Goal: Task Accomplishment & Management: Manage account settings

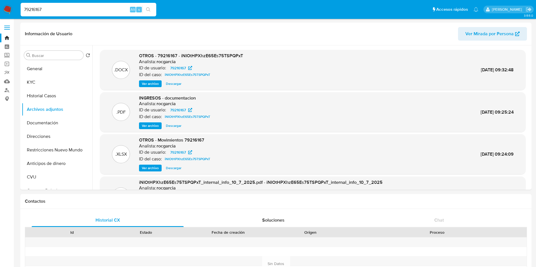
select select "10"
click at [10, 8] on img at bounding box center [8, 10] width 10 height 10
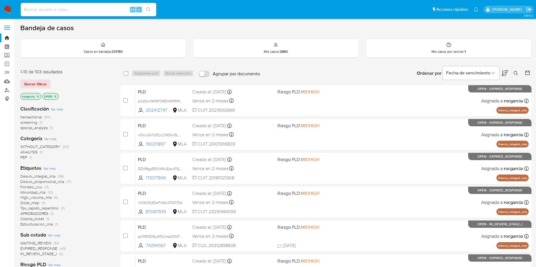
click at [515, 71] on icon at bounding box center [515, 73] width 4 height 4
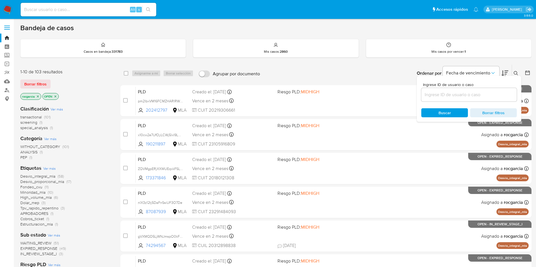
click at [469, 97] on input at bounding box center [468, 94] width 95 height 7
type input "92110841"
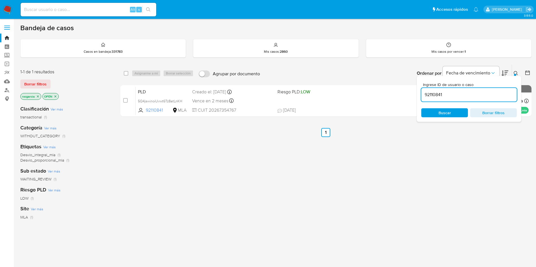
click at [514, 75] on div at bounding box center [515, 75] width 2 height 2
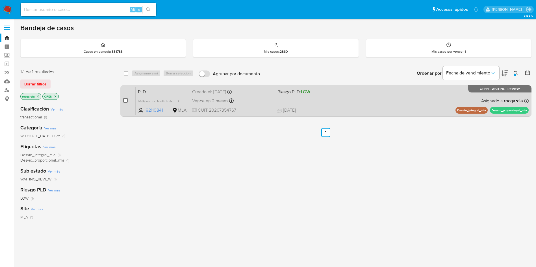
click at [124, 99] on input "checkbox" at bounding box center [125, 100] width 5 height 5
checkbox input "true"
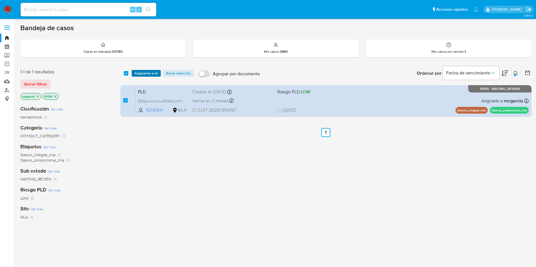
click at [143, 74] on span "Asignarme a mí" at bounding box center [145, 74] width 23 height 6
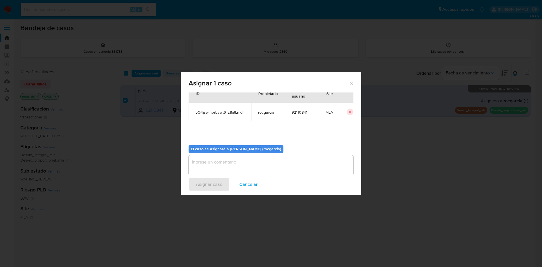
scroll to position [29, 0]
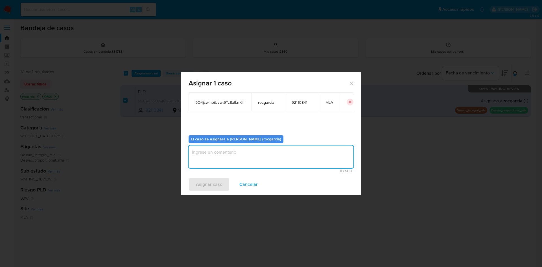
click at [258, 164] on textarea "assign-modal" at bounding box center [271, 157] width 165 height 23
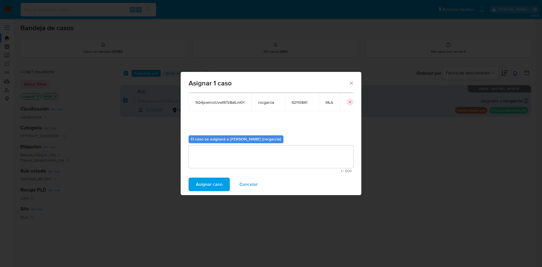
drag, startPoint x: 219, startPoint y: 185, endPoint x: 131, endPoint y: 13, distance: 192.8
click at [219, 185] on span "Asignar caso" at bounding box center [209, 184] width 27 height 12
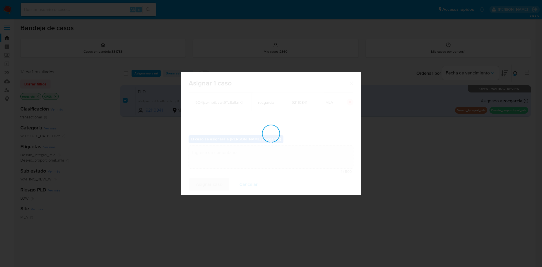
checkbox input "false"
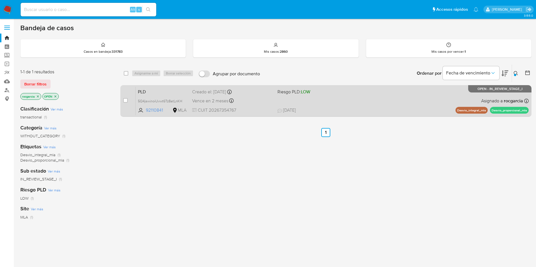
click at [346, 96] on div "PLD 5Q4jswinoiUvwt6Tz8atLnKH 92110841 MLA Riesgo PLD: LOW Creado el: 12/08/2025…" at bounding box center [332, 101] width 393 height 29
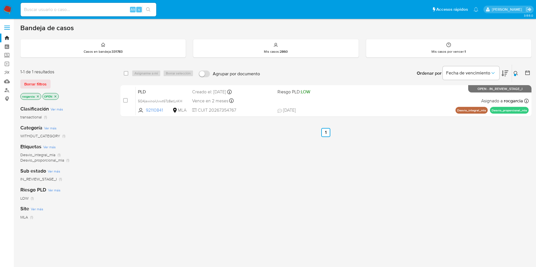
click at [517, 75] on icon at bounding box center [515, 73] width 4 height 4
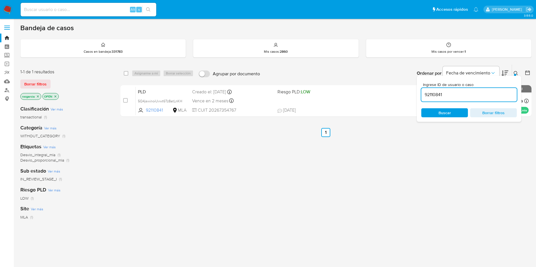
click at [464, 94] on input "92110841" at bounding box center [468, 94] width 95 height 7
type input "2478873024"
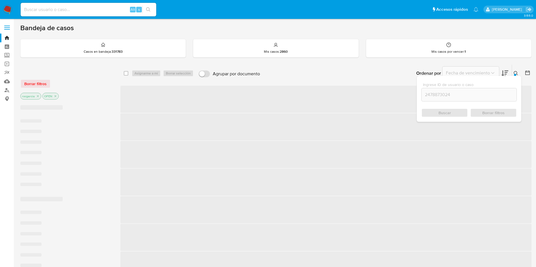
click at [514, 74] on div at bounding box center [515, 75] width 2 height 2
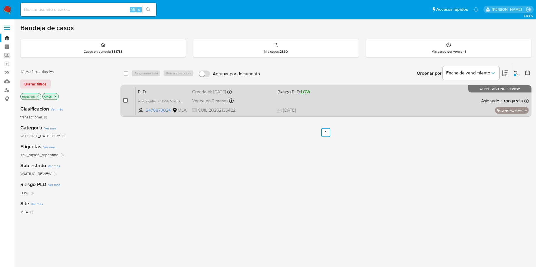
click at [127, 103] on input "checkbox" at bounding box center [125, 100] width 5 height 5
checkbox input "true"
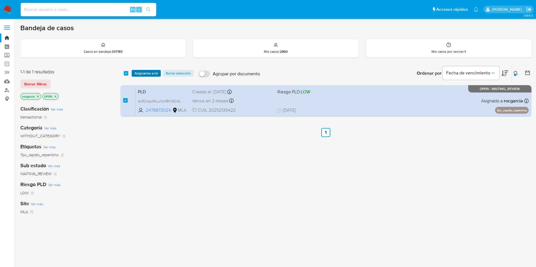
click at [145, 74] on span "Asignarme a mí" at bounding box center [145, 74] width 23 height 6
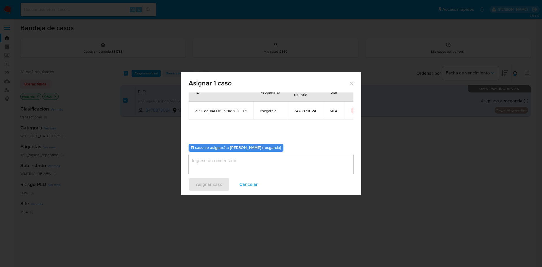
scroll to position [29, 0]
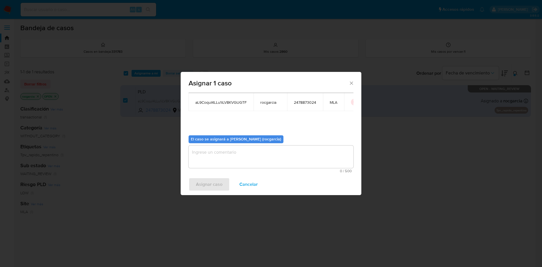
click at [207, 161] on textarea "assign-modal" at bounding box center [271, 157] width 165 height 23
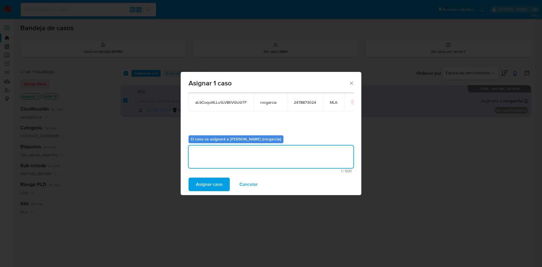
click at [208, 187] on span "Asignar caso" at bounding box center [209, 184] width 27 height 12
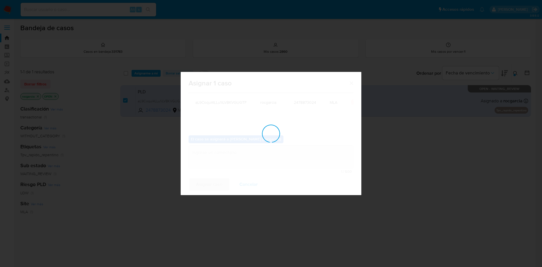
checkbox input "false"
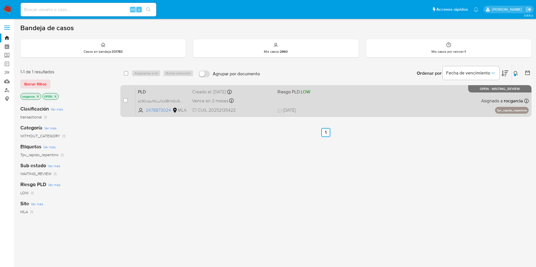
click at [366, 99] on div "PLD aL9CoquI4LLu1iLV8KVGUGTF 2478873024 MLA Riesgo PLD: LOW Creado el: 12/08/20…" at bounding box center [332, 101] width 393 height 29
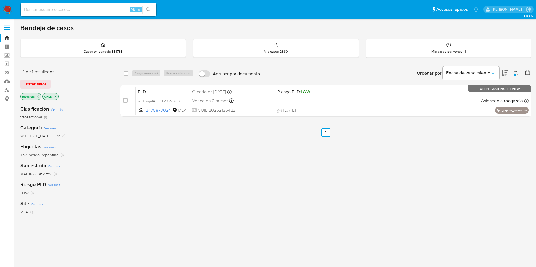
drag, startPoint x: 513, startPoint y: 75, endPoint x: 505, endPoint y: 80, distance: 9.6
click at [514, 75] on button at bounding box center [516, 73] width 9 height 7
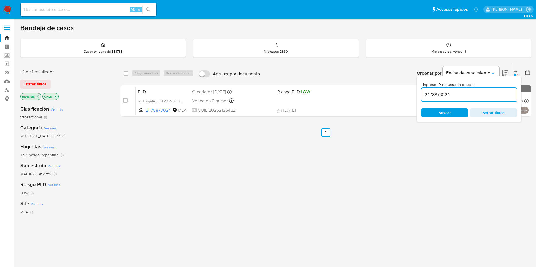
click at [461, 98] on input "2478873024" at bounding box center [468, 94] width 95 height 7
type input "2392617871"
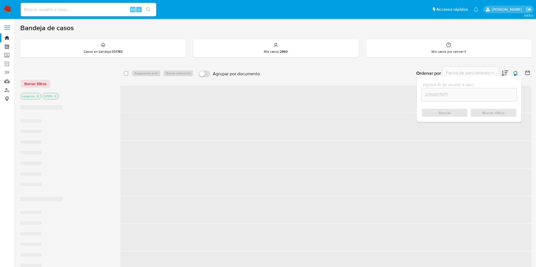
click at [516, 71] on icon at bounding box center [515, 73] width 5 height 5
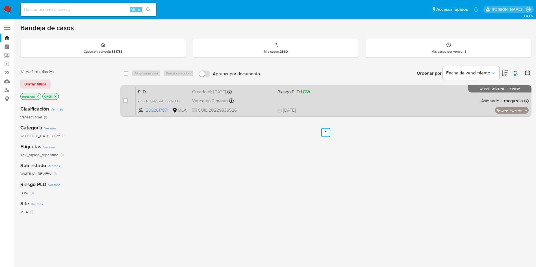
click at [128, 101] on div "case-item-checkbox No es posible asignar el caso" at bounding box center [129, 101] width 12 height 29
click at [126, 102] on input "checkbox" at bounding box center [125, 100] width 5 height 5
checkbox input "true"
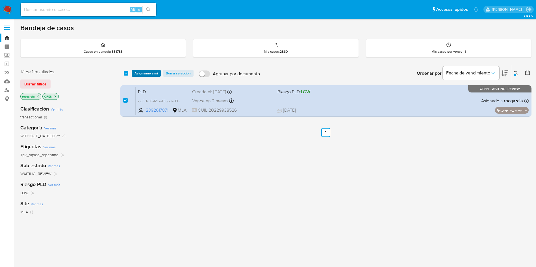
click at [155, 73] on span "Asignarme a mí" at bounding box center [145, 74] width 23 height 6
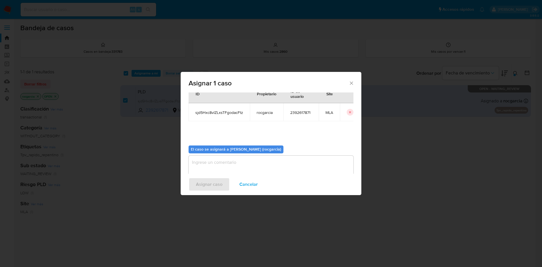
scroll to position [29, 0]
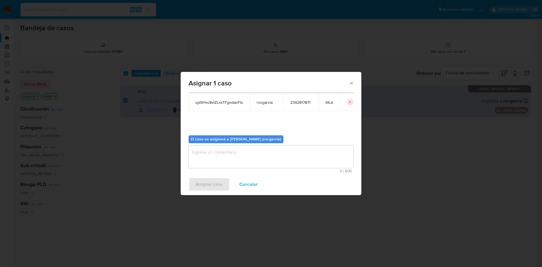
click at [212, 158] on textarea "assign-modal" at bounding box center [271, 157] width 165 height 23
click at [210, 184] on span "Asignar caso" at bounding box center [209, 184] width 27 height 12
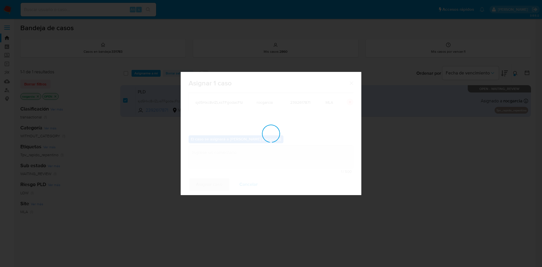
checkbox input "false"
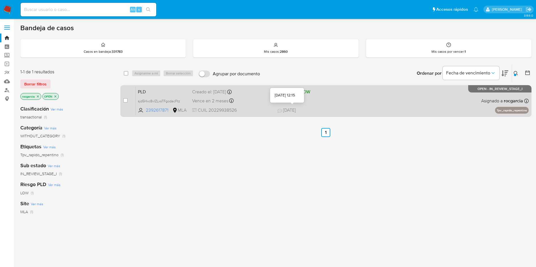
click at [329, 105] on div "PLD sjd5Hxc8vlZLxsTFgodacFtz 2392617871 MLA Riesgo PLD: LOW Creado el: 12/08/20…" at bounding box center [332, 101] width 393 height 29
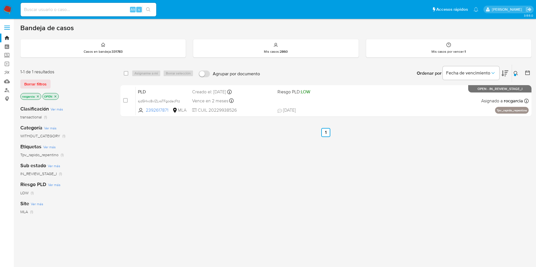
click at [513, 75] on button at bounding box center [516, 73] width 9 height 7
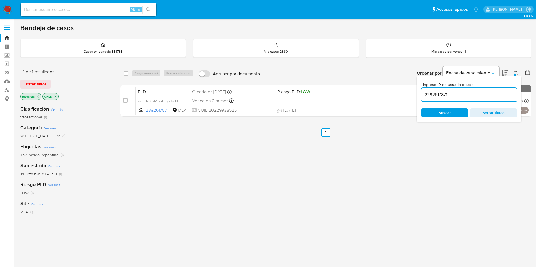
click at [440, 95] on input "2392617871" at bounding box center [468, 94] width 95 height 7
type input "119493853"
click at [516, 73] on icon at bounding box center [515, 73] width 5 height 5
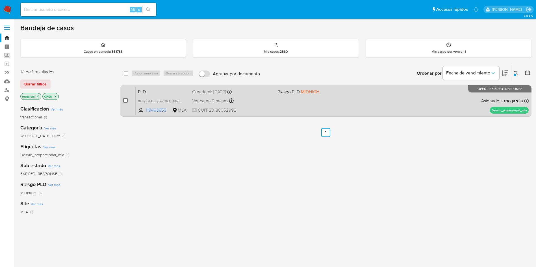
click at [124, 100] on input "checkbox" at bounding box center [125, 100] width 5 height 5
checkbox input "true"
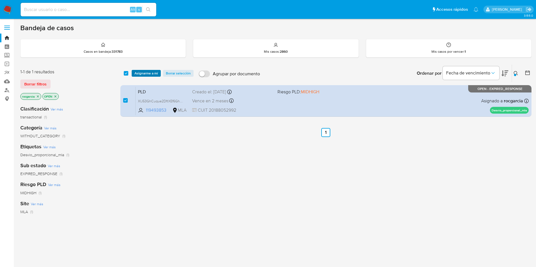
click at [148, 74] on span "Asignarme a mí" at bounding box center [145, 74] width 23 height 6
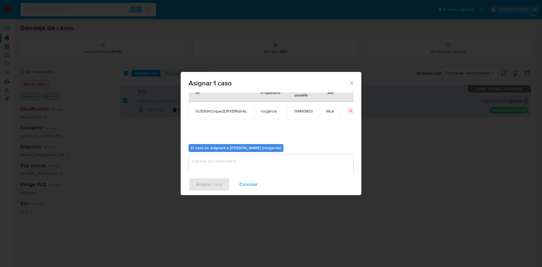
scroll to position [29, 0]
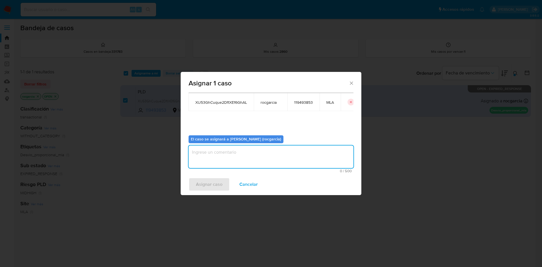
click at [257, 155] on textarea "assign-modal" at bounding box center [271, 157] width 165 height 23
click at [219, 184] on span "Asignar caso" at bounding box center [209, 184] width 27 height 12
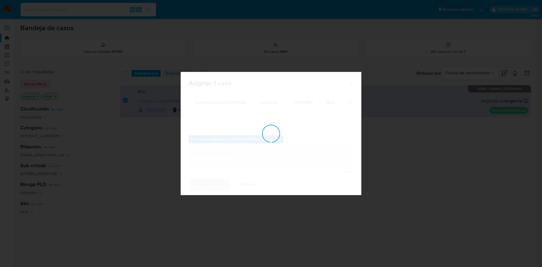
checkbox input "false"
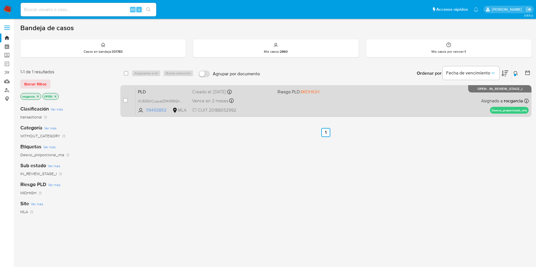
click at [325, 104] on div "PLD XlJ53GhCuque2DftXEf6GhAL 119493853 MLA Riesgo PLD: MIDHIGH Creado el: 12/08…" at bounding box center [332, 101] width 393 height 29
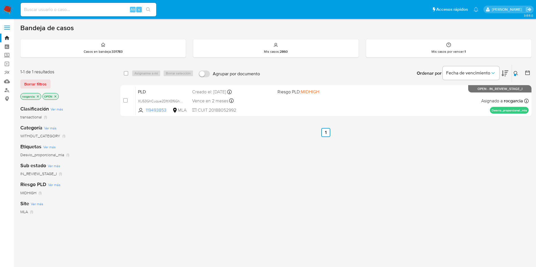
click at [515, 73] on icon at bounding box center [515, 73] width 5 height 5
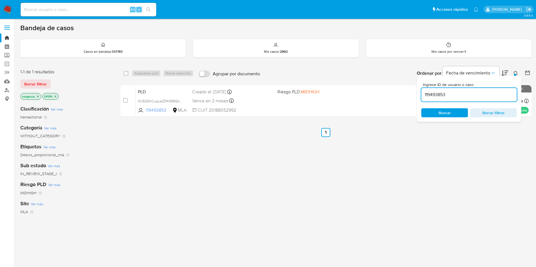
click at [457, 94] on input "119493853" at bounding box center [468, 94] width 95 height 7
type input "253652182"
click at [515, 71] on icon at bounding box center [515, 73] width 5 height 5
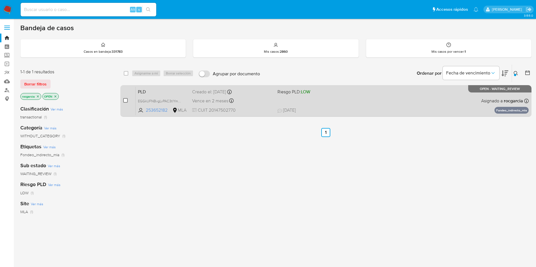
click at [125, 102] on input "checkbox" at bounding box center [125, 100] width 5 height 5
checkbox input "true"
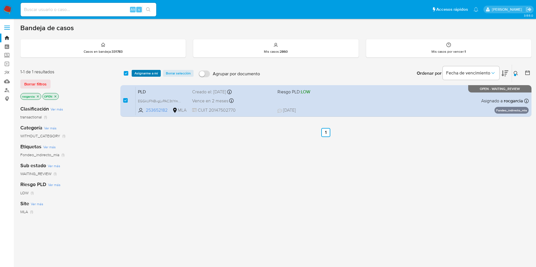
click at [150, 71] on span "Asignarme a mí" at bounding box center [145, 74] width 23 height 6
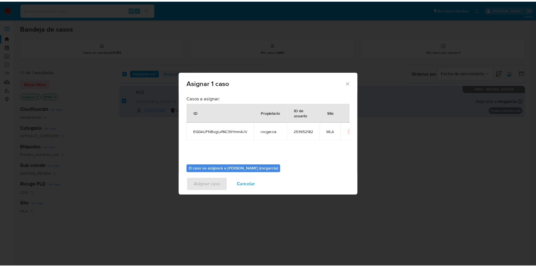
scroll to position [29, 0]
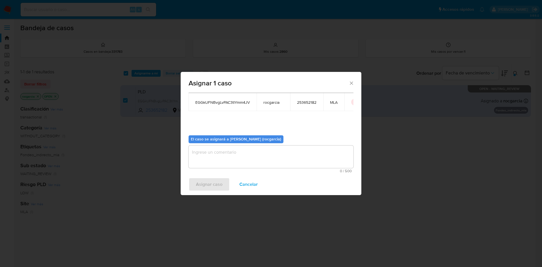
click at [248, 162] on textarea "assign-modal" at bounding box center [271, 157] width 165 height 23
click at [206, 180] on span "Asignar caso" at bounding box center [209, 184] width 27 height 12
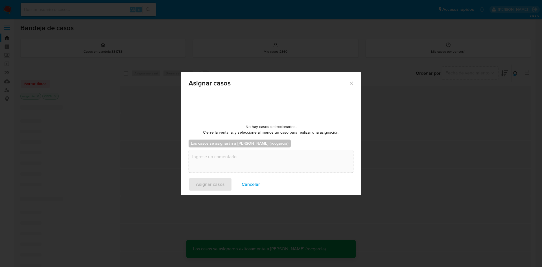
checkbox input "false"
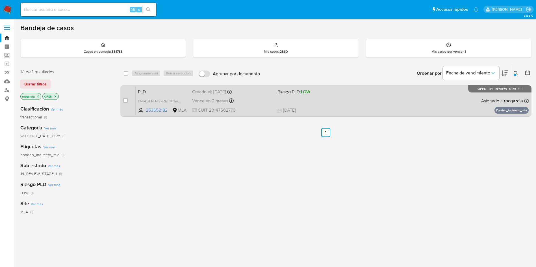
click at [354, 105] on div "PLD EGGkUFNBvgLvPAC3tlYmm4JV 253652182 MLA Riesgo PLD: LOW Creado el: 12/08/202…" at bounding box center [332, 101] width 393 height 29
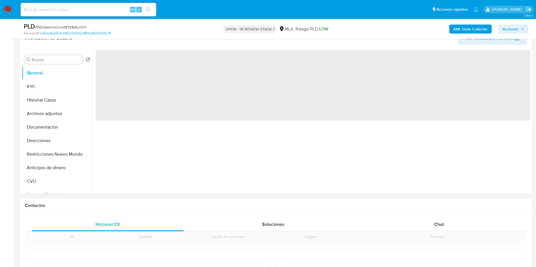
scroll to position [169, 0]
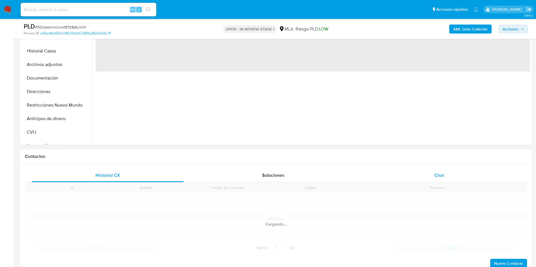
click at [361, 177] on div "Chat" at bounding box center [439, 176] width 152 height 14
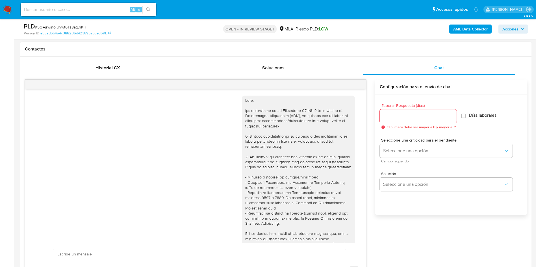
scroll to position [289, 0]
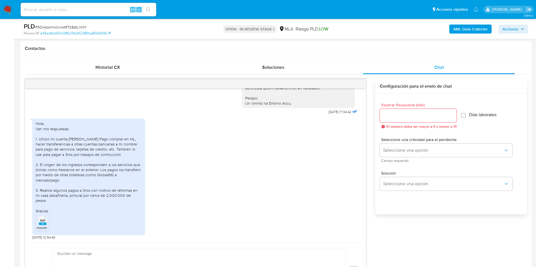
select select "10"
click at [39, 178] on icon at bounding box center [42, 221] width 7 height 9
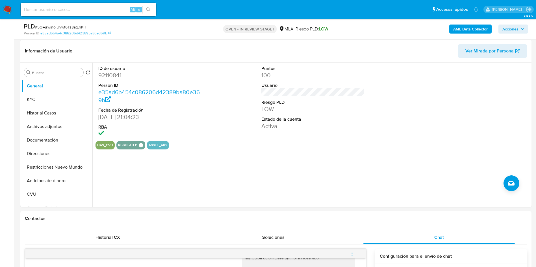
scroll to position [0, 0]
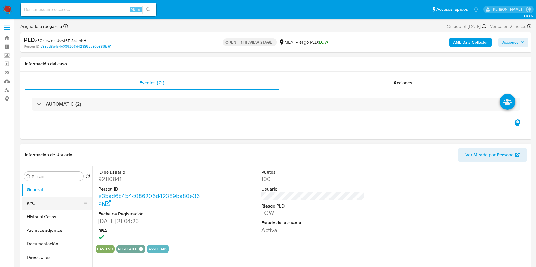
click at [30, 178] on button "KYC" at bounding box center [55, 204] width 66 height 14
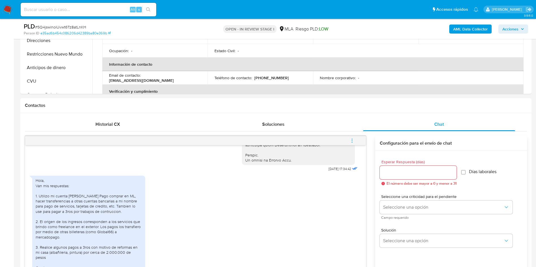
scroll to position [297, 0]
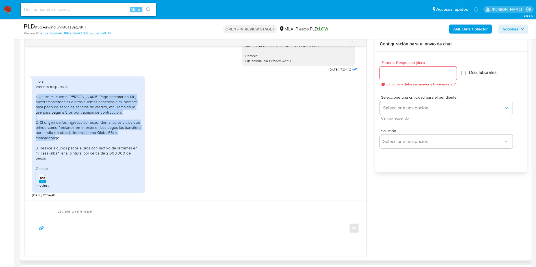
drag, startPoint x: 36, startPoint y: 101, endPoint x: 117, endPoint y: 141, distance: 90.2
click at [117, 141] on div "Hola, Van mis respuestas: 1. Utilizo mi cuenta de Mercado Pago comprar en ML, h…" at bounding box center [89, 125] width 106 height 92
copy div ". Utilizo mi cuenta de Mercado Pago comprar en ML, hacer transferencias a otras…"
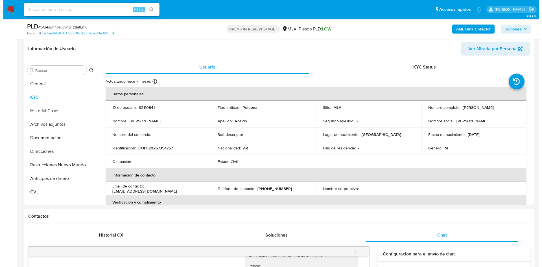
scroll to position [85, 0]
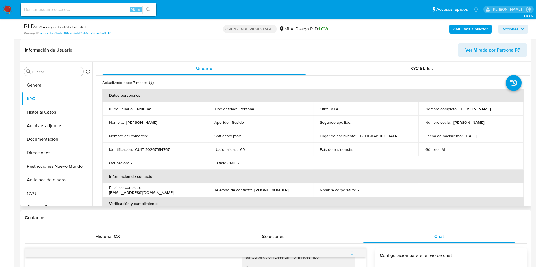
click at [145, 112] on p "92110841" at bounding box center [144, 108] width 16 height 5
copy p "92110841"
click at [39, 128] on button "Archivos adjuntos" at bounding box center [55, 126] width 66 height 14
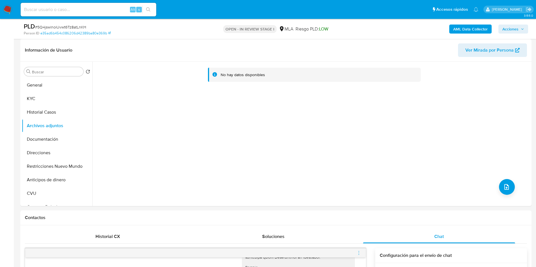
click at [361, 27] on b "AML Data Collector" at bounding box center [470, 29] width 34 height 9
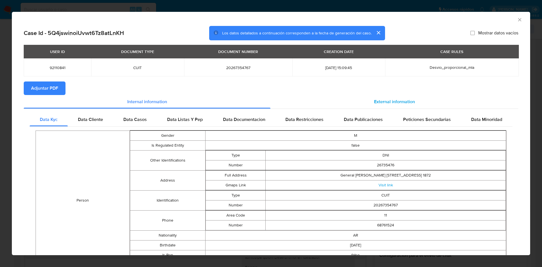
click at [361, 101] on span "External information" at bounding box center [394, 102] width 41 height 6
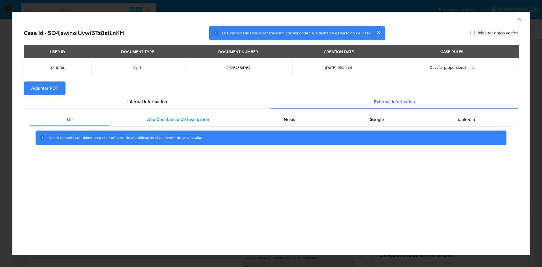
click at [197, 116] on span "Afip Constancia De Inscripción" at bounding box center [178, 119] width 62 height 6
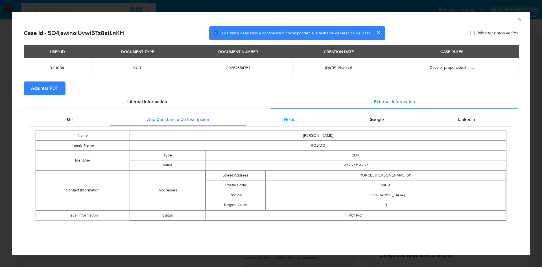
click at [270, 117] on div "Nosis" at bounding box center [290, 120] width 86 height 14
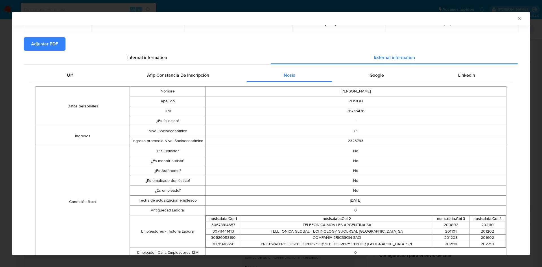
scroll to position [43, 0]
click at [361, 80] on div "Google" at bounding box center [376, 76] width 89 height 14
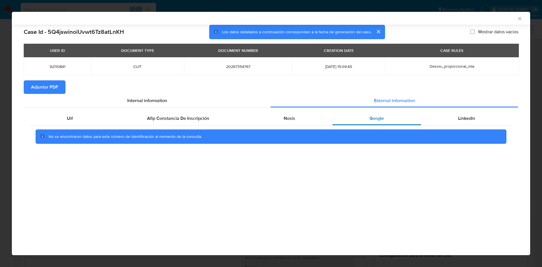
scroll to position [0, 0]
click at [361, 119] on div "Linkedin" at bounding box center [466, 119] width 91 height 14
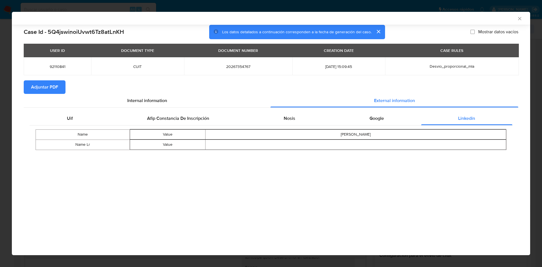
click at [49, 86] on span "Adjuntar PDF" at bounding box center [44, 87] width 27 height 12
click at [227, 67] on span "20267354767" at bounding box center [238, 66] width 95 height 5
click at [228, 67] on span "20267354767" at bounding box center [238, 66] width 95 height 5
copy span "20267354767"
click at [361, 17] on icon "Cerrar ventana" at bounding box center [520, 19] width 6 height 6
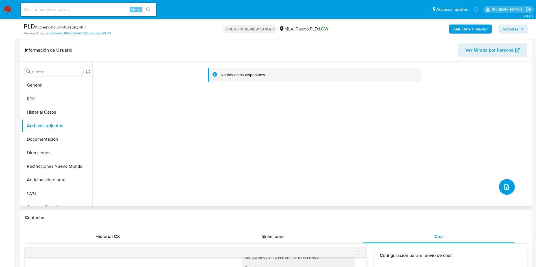
click at [361, 178] on button "upload-file" at bounding box center [507, 187] width 16 height 16
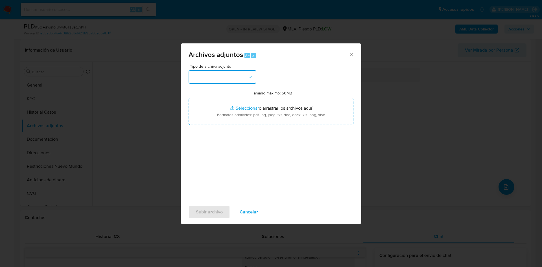
click at [209, 75] on button "button" at bounding box center [223, 77] width 68 height 14
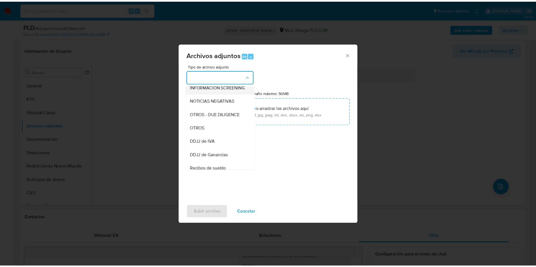
scroll to position [85, 0]
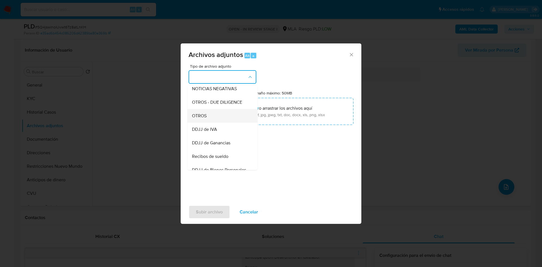
click at [214, 119] on div "OTROS" at bounding box center [221, 116] width 58 height 14
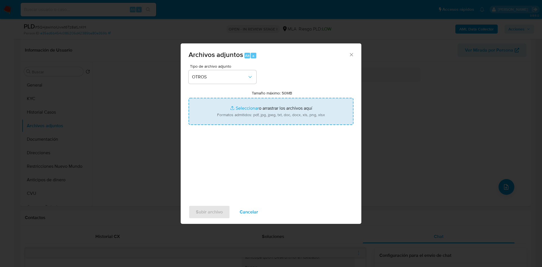
click at [228, 112] on input "Tamaño máximo: 50MB Seleccionar archivos" at bounding box center [271, 111] width 165 height 27
type input "C:\fakepath\Certificacion Negativa20250826.pdf"
click at [246, 106] on input "Tamaño máximo: 50MB Seleccionar archivos" at bounding box center [271, 111] width 165 height 27
type input "C:\fakepath\Movimientos 92110841.xlsx"
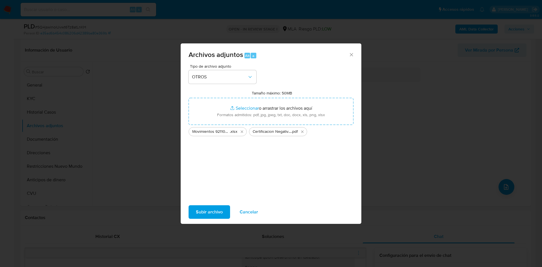
click at [208, 178] on span "Subir archivo" at bounding box center [209, 212] width 27 height 12
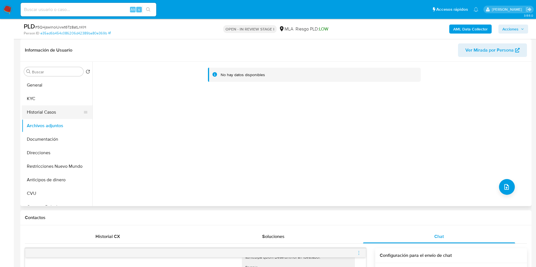
click at [47, 112] on button "Historial Casos" at bounding box center [55, 113] width 66 height 14
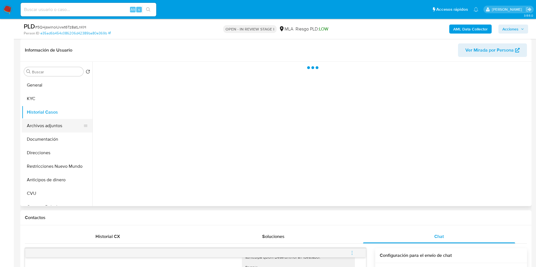
click at [46, 124] on button "Archivos adjuntos" at bounding box center [55, 126] width 66 height 14
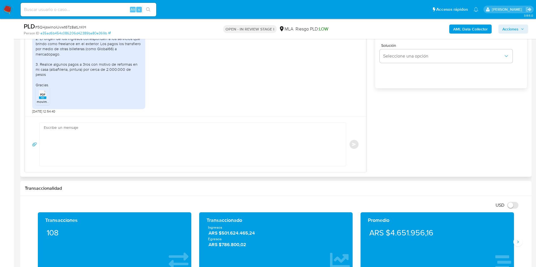
scroll to position [381, 0]
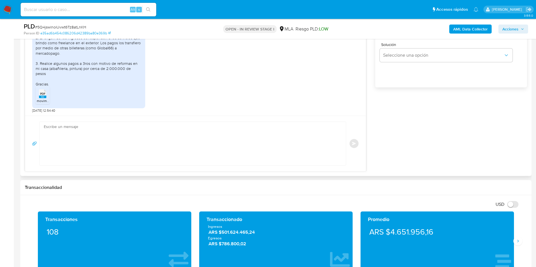
click at [100, 134] on textarea at bounding box center [191, 143] width 295 height 43
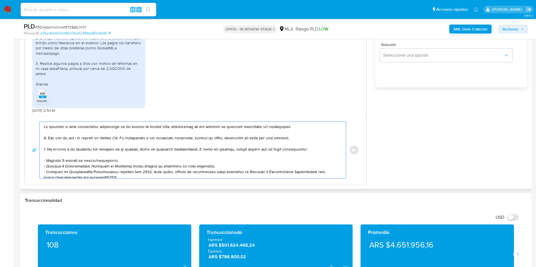
click at [45, 126] on textarea at bounding box center [191, 150] width 295 height 56
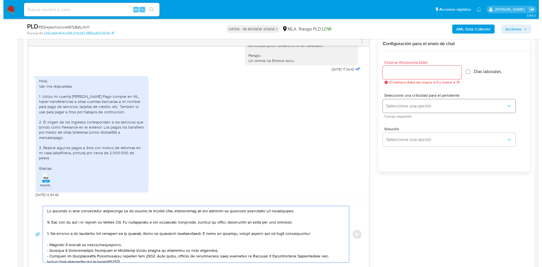
scroll to position [297, 0]
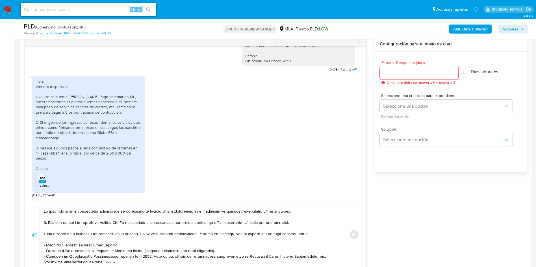
click at [355, 42] on div at bounding box center [195, 41] width 341 height 9
click at [358, 40] on icon "menu-action" at bounding box center [358, 41] width 5 height 5
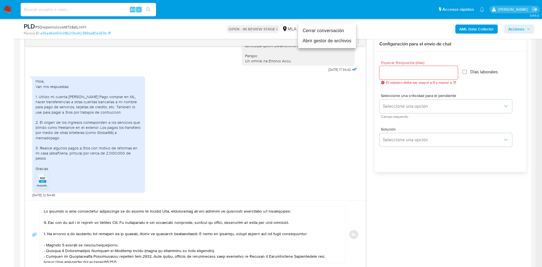
click at [317, 40] on li "Abrir gestor de archivos" at bounding box center [327, 41] width 58 height 10
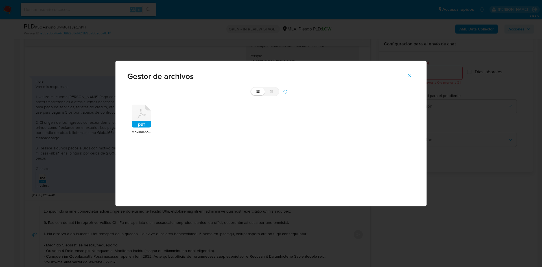
click at [141, 125] on rect at bounding box center [141, 124] width 19 height 7
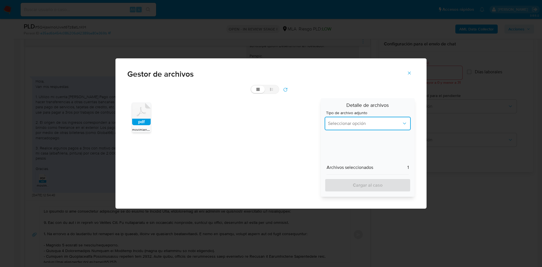
click at [361, 127] on button "Seleccionar opción" at bounding box center [368, 124] width 86 height 14
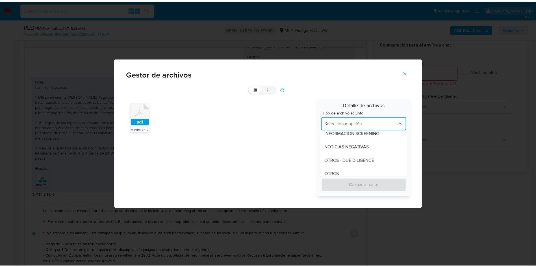
scroll to position [85, 0]
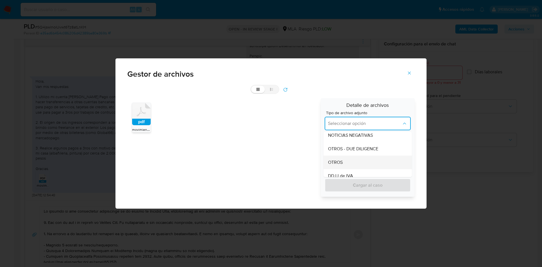
click at [360, 160] on div "OTROS" at bounding box center [366, 163] width 76 height 14
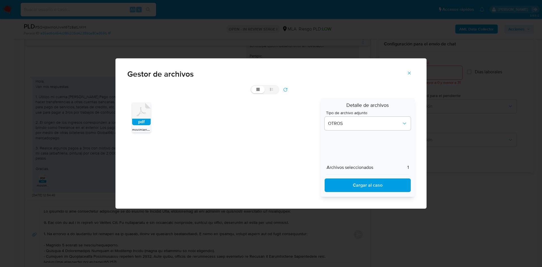
click at [359, 178] on span "Cargar al caso" at bounding box center [367, 185] width 71 height 12
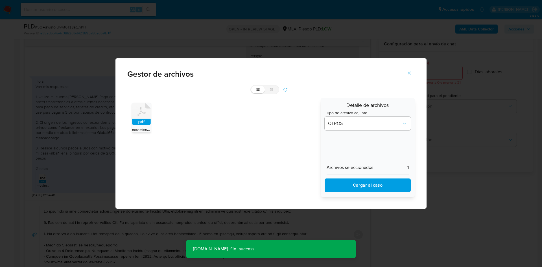
click at [361, 73] on icon "Cerrar" at bounding box center [409, 73] width 5 height 5
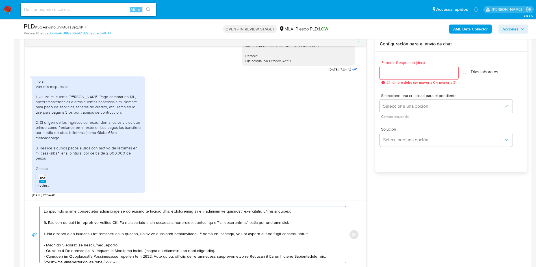
click at [45, 178] on textarea at bounding box center [191, 235] width 295 height 56
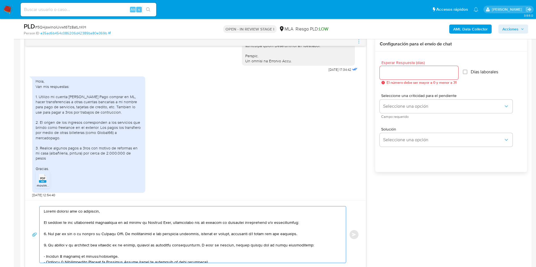
drag, startPoint x: 63, startPoint y: 224, endPoint x: 306, endPoint y: 224, distance: 242.3
click at [306, 178] on textarea at bounding box center [191, 235] width 295 height 56
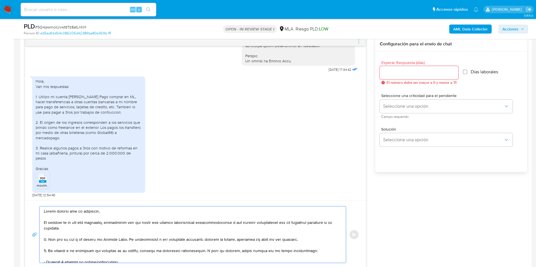
click at [193, 178] on textarea at bounding box center [191, 235] width 295 height 56
click at [0, 0] on lt-strong "en" at bounding box center [0, 0] width 0 height 0
click at [216, 178] on textarea at bounding box center [191, 235] width 295 height 56
click at [229, 178] on textarea at bounding box center [191, 235] width 295 height 56
click at [0, 0] on lt-span "correspondi en tes" at bounding box center [0, 0] width 0 height 0
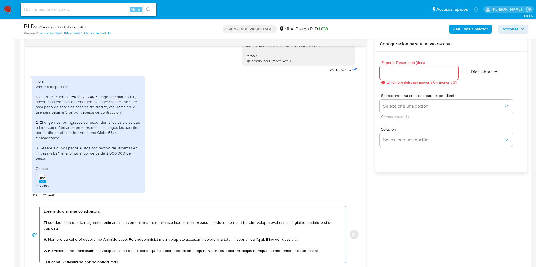
scroll to position [339, 0]
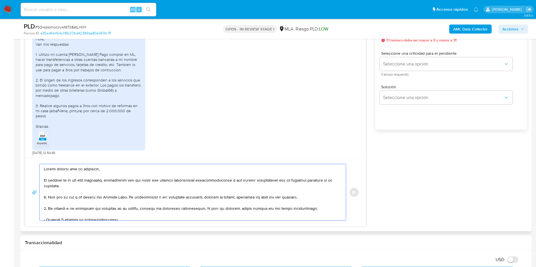
click at [218, 178] on textarea at bounding box center [191, 192] width 295 height 56
click at [221, 178] on textarea at bounding box center [191, 192] width 295 height 56
click at [0, 0] on lt-em "correspondiente" at bounding box center [0, 0] width 0 height 0
drag, startPoint x: 57, startPoint y: 180, endPoint x: 99, endPoint y: 180, distance: 42.4
click at [99, 178] on textarea at bounding box center [191, 192] width 295 height 56
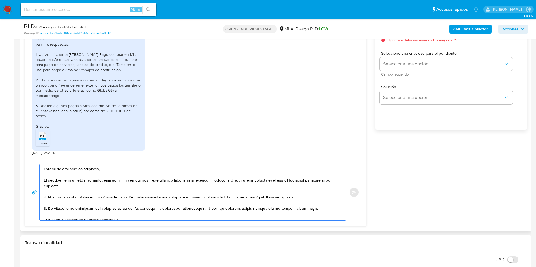
click at [99, 178] on textarea at bounding box center [191, 192] width 295 height 56
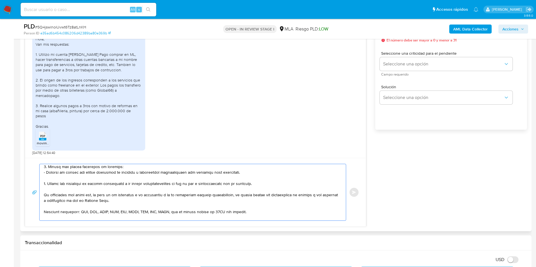
scroll to position [145, 0]
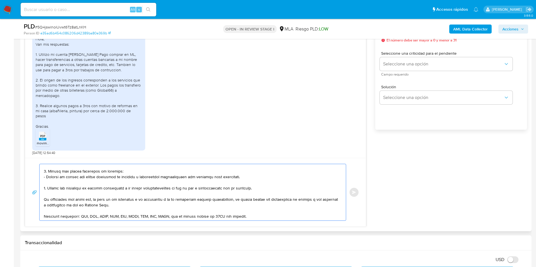
drag, startPoint x: 44, startPoint y: 193, endPoint x: 265, endPoint y: 187, distance: 220.9
click at [265, 178] on textarea at bounding box center [191, 192] width 295 height 56
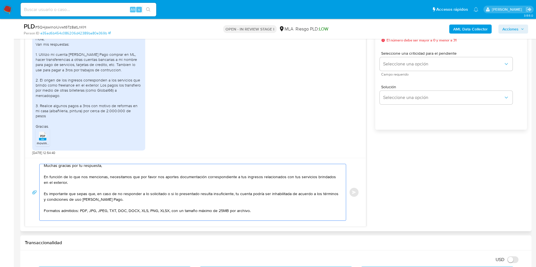
scroll to position [0, 0]
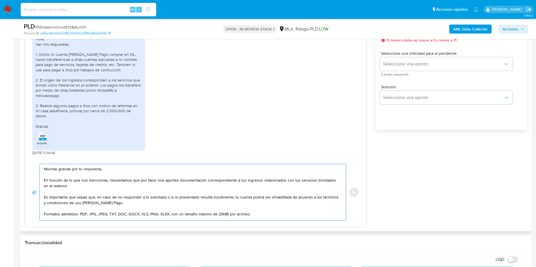
drag, startPoint x: 99, startPoint y: 199, endPoint x: 125, endPoint y: 199, distance: 25.7
click at [125, 178] on textarea "Muchas gracias por tu respuesta, En función de lo que nos mencionas, necesitamo…" at bounding box center [191, 192] width 295 height 56
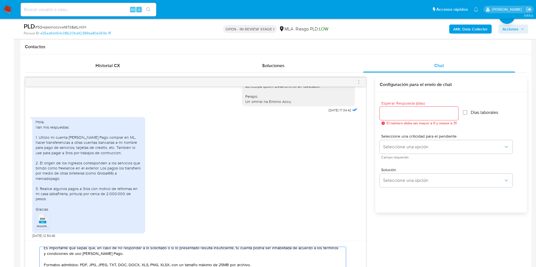
scroll to position [254, 0]
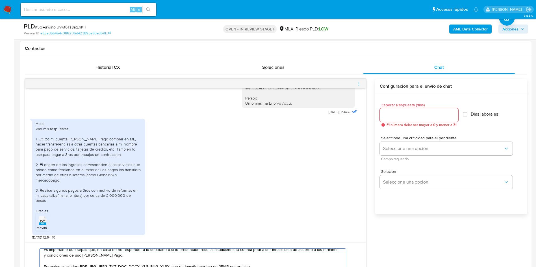
type textarea "Muchas gracias por tu respuesta, En función de lo que nos mencionas, necesitamo…"
click at [361, 112] on input "Esperar Respuesta (días)" at bounding box center [419, 115] width 79 height 7
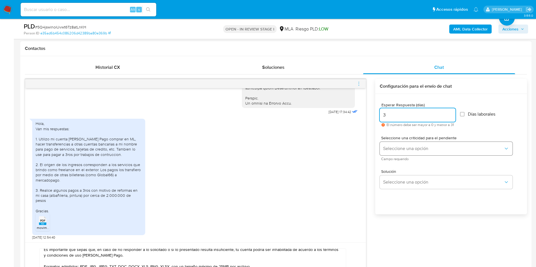
type input "3"
click at [361, 143] on button "Seleccione una opción" at bounding box center [446, 149] width 133 height 14
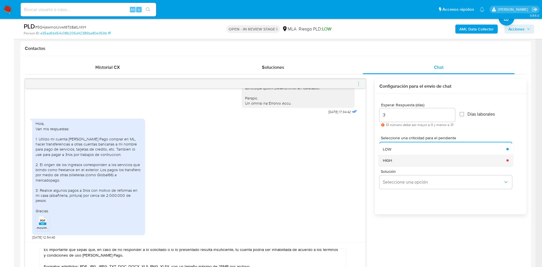
click at [361, 160] on div "HIGH" at bounding box center [443, 160] width 120 height 11
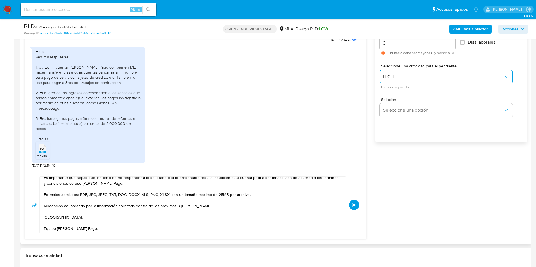
scroll to position [339, 0]
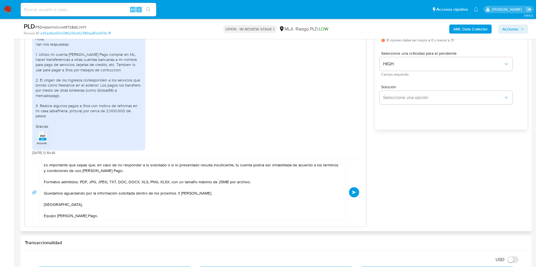
click at [354, 178] on button "Enviar" at bounding box center [354, 193] width 10 height 10
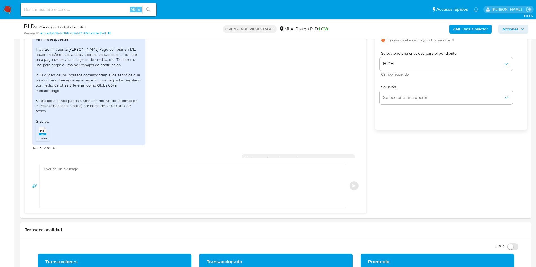
scroll to position [419, 0]
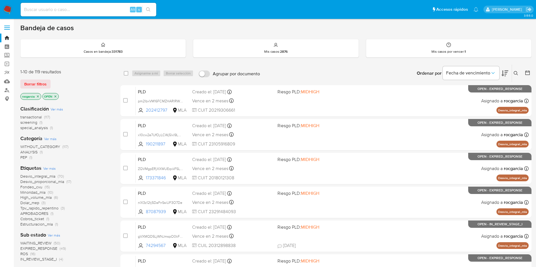
click at [515, 71] on icon at bounding box center [515, 73] width 4 height 4
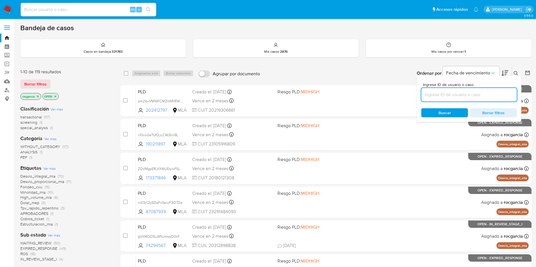
click at [439, 97] on input at bounding box center [468, 94] width 95 height 7
type input "99334585"
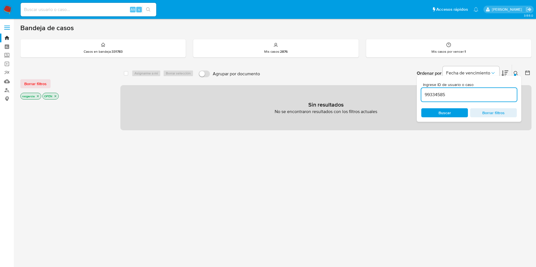
click at [43, 11] on input at bounding box center [89, 9] width 136 height 7
paste input "99334585"
type input "99334585"
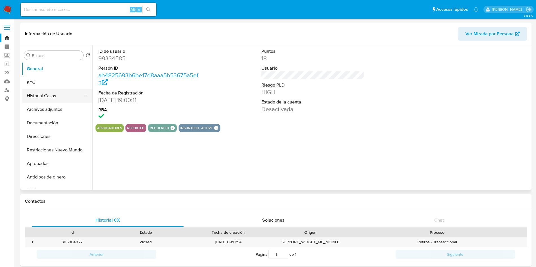
click at [45, 96] on button "Historial Casos" at bounding box center [55, 96] width 66 height 14
select select "10"
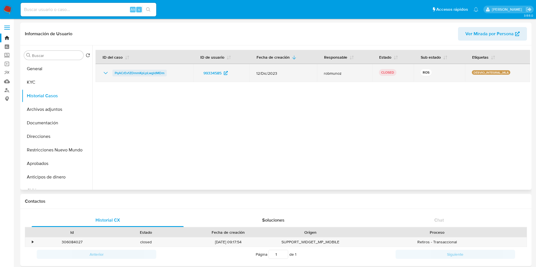
click at [134, 73] on span "PqACrEv1ZDmmKpLpLwgldMDm" at bounding box center [140, 73] width 50 height 7
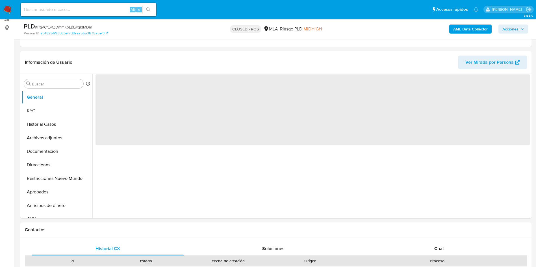
scroll to position [85, 0]
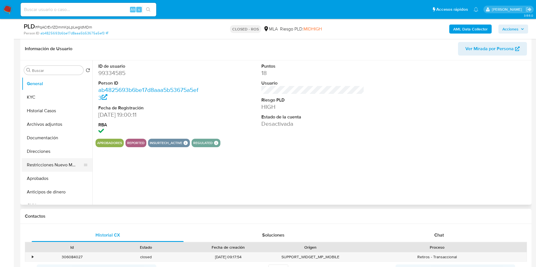
click at [38, 166] on button "Restricciones Nuevo Mundo" at bounding box center [55, 165] width 66 height 14
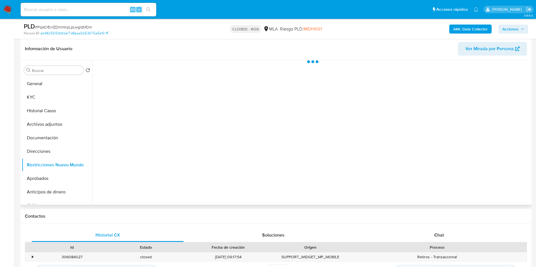
select select "10"
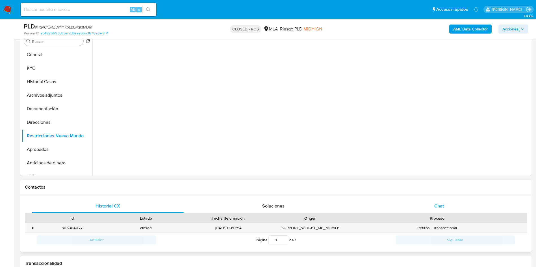
scroll to position [127, 0]
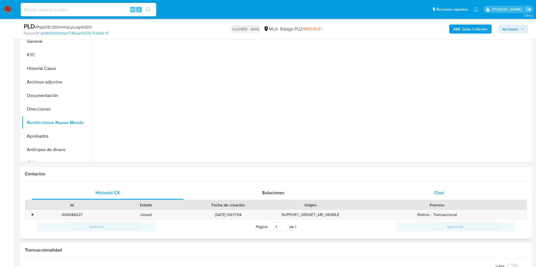
click at [448, 194] on div "Chat" at bounding box center [439, 193] width 152 height 14
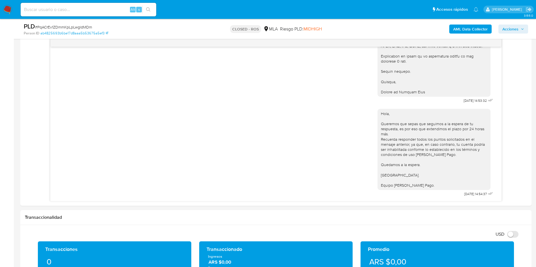
scroll to position [297, 0]
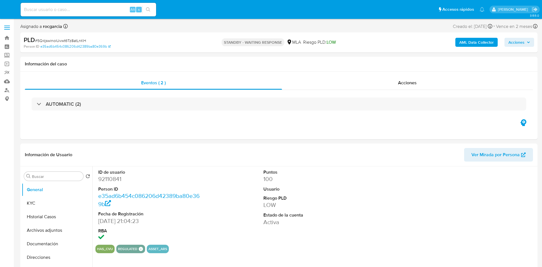
select select "10"
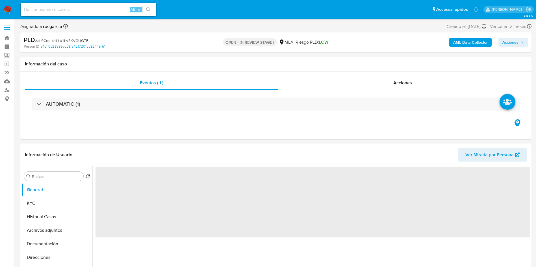
select select "10"
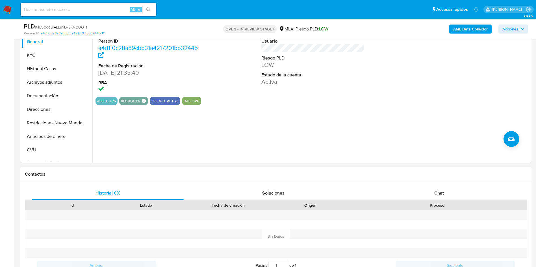
scroll to position [169, 0]
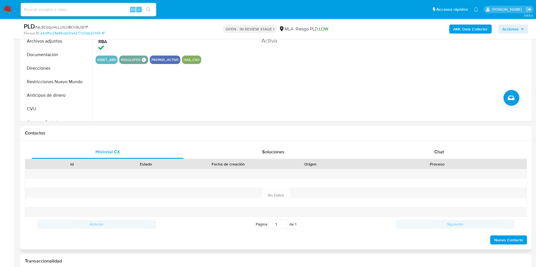
click at [428, 145] on div "Historial CX Soluciones Chat Id Estado Fecha de creación Origen Proceso Anterio…" at bounding box center [275, 195] width 511 height 109
click at [437, 153] on span "Chat" at bounding box center [439, 152] width 10 height 6
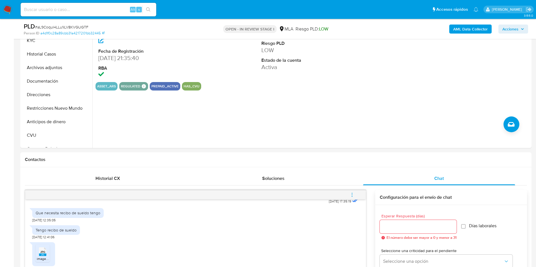
scroll to position [42, 0]
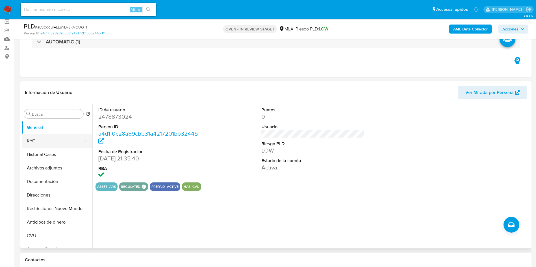
click at [36, 143] on button "KYC" at bounding box center [55, 141] width 66 height 14
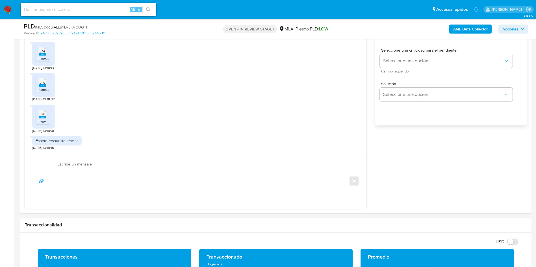
scroll to position [297, 0]
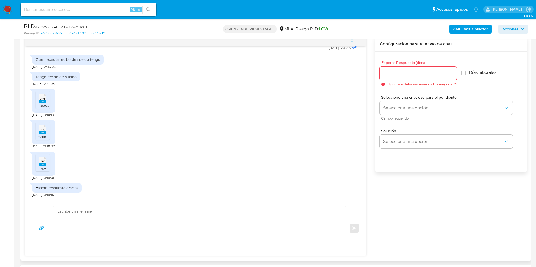
click at [45, 101] on rect at bounding box center [42, 101] width 7 height 3
click at [41, 132] on span "JPG" at bounding box center [42, 130] width 5 height 4
click at [43, 168] on span "image.jpg" at bounding box center [44, 168] width 15 height 5
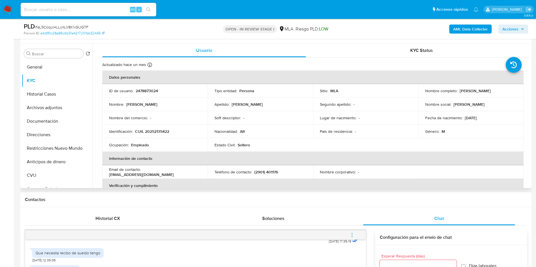
scroll to position [42, 0]
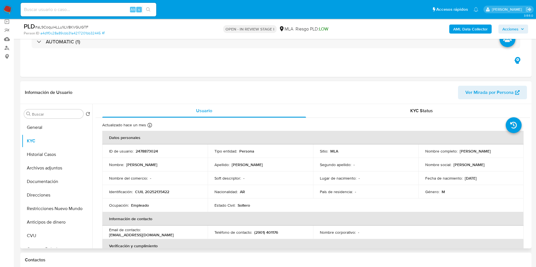
click at [144, 149] on p "2478873024" at bounding box center [147, 151] width 22 height 5
copy p "2478873024"
click at [49, 169] on button "Archivos adjuntos" at bounding box center [55, 169] width 66 height 14
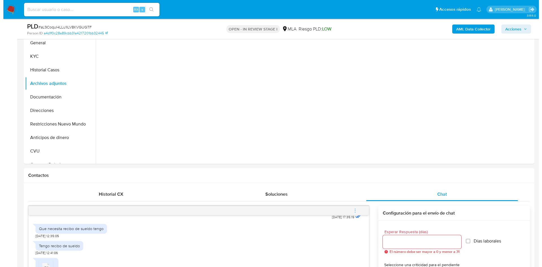
scroll to position [212, 0]
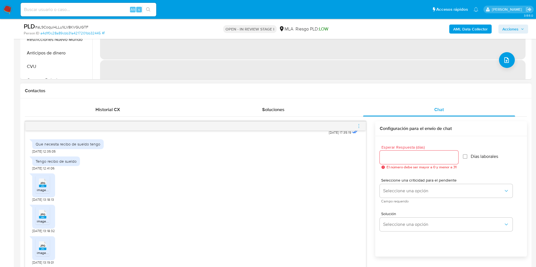
click at [352, 125] on div at bounding box center [195, 126] width 341 height 9
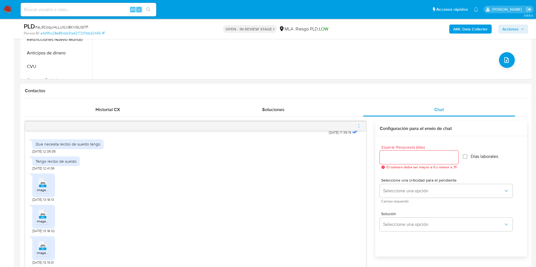
click at [357, 128] on icon "menu-action" at bounding box center [358, 126] width 5 height 5
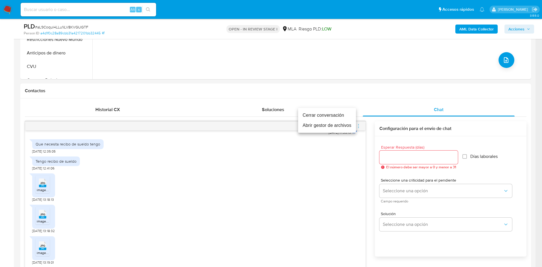
click at [322, 124] on li "Abrir gestor de archivos" at bounding box center [327, 126] width 58 height 10
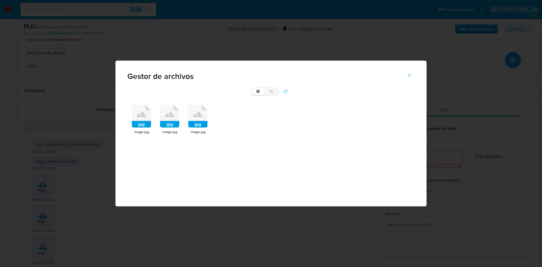
drag, startPoint x: 145, startPoint y: 123, endPoint x: 154, endPoint y: 121, distance: 8.8
click at [145, 122] on rect at bounding box center [141, 124] width 19 height 7
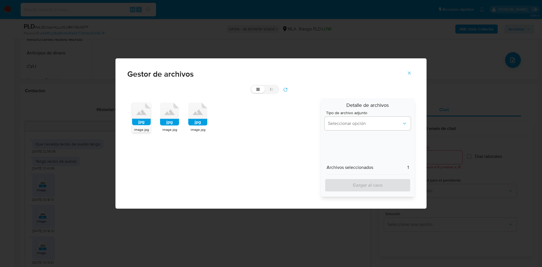
drag, startPoint x: 171, startPoint y: 118, endPoint x: 205, endPoint y: 117, distance: 34.7
click at [171, 118] on icon at bounding box center [169, 114] width 19 height 23
click at [206, 117] on icon at bounding box center [197, 114] width 19 height 23
click at [359, 121] on span "Seleccionar opción" at bounding box center [365, 124] width 74 height 6
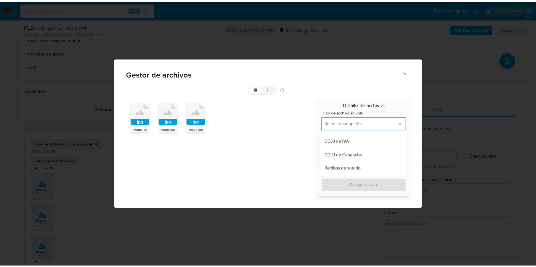
scroll to position [127, 0]
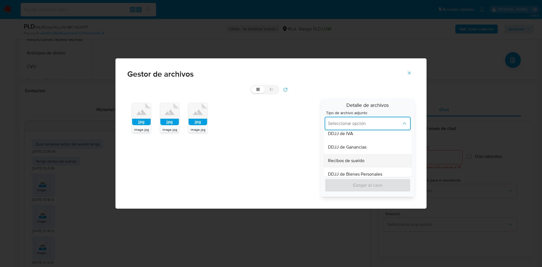
click at [365, 160] on div "Recibos de sueldo" at bounding box center [366, 161] width 76 height 14
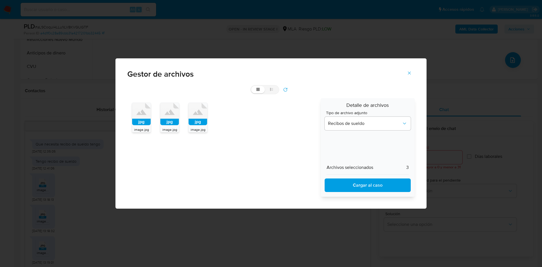
click at [370, 185] on span "Cargar al caso" at bounding box center [367, 185] width 71 height 12
click at [411, 71] on icon "Cerrar" at bounding box center [409, 73] width 5 height 5
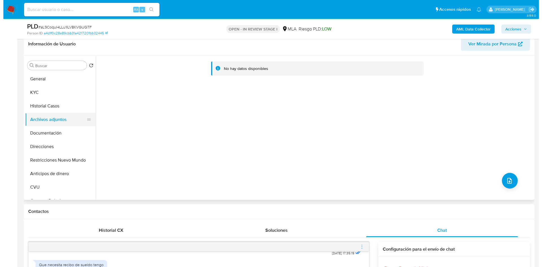
scroll to position [42, 0]
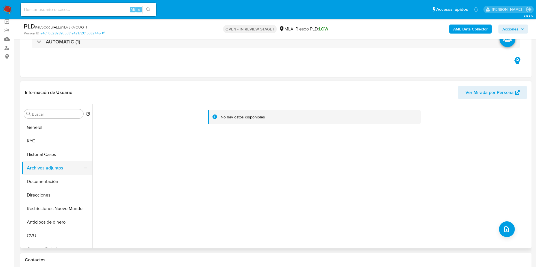
drag, startPoint x: 62, startPoint y: 152, endPoint x: 59, endPoint y: 170, distance: 17.9
click at [62, 152] on button "Historial Casos" at bounding box center [57, 155] width 71 height 14
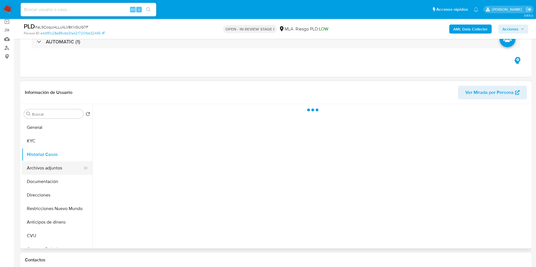
click at [62, 165] on button "Archivos adjuntos" at bounding box center [55, 169] width 66 height 14
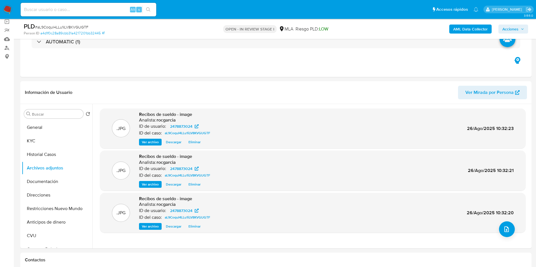
click at [456, 32] on b "AML Data Collector" at bounding box center [470, 29] width 34 height 9
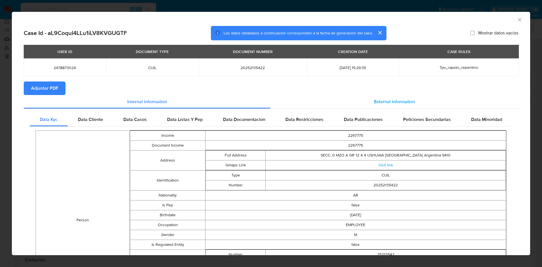
click at [397, 99] on span "External information" at bounding box center [394, 102] width 41 height 6
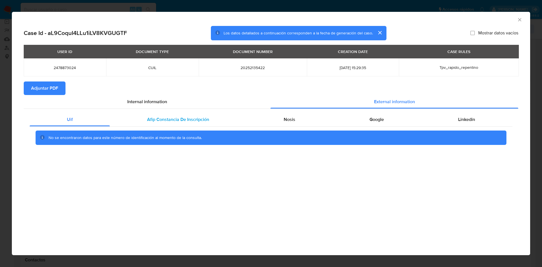
click at [185, 121] on span "Afip Constancia De Inscripción" at bounding box center [178, 119] width 62 height 6
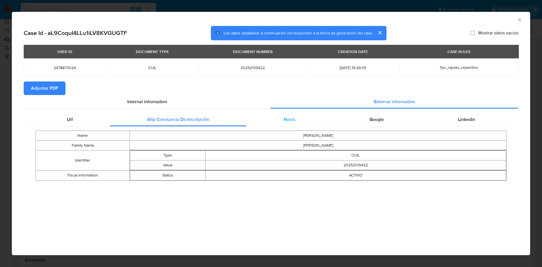
click at [309, 121] on div "Nosis" at bounding box center [290, 120] width 86 height 14
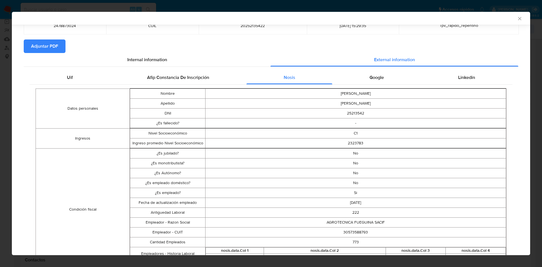
scroll to position [0, 0]
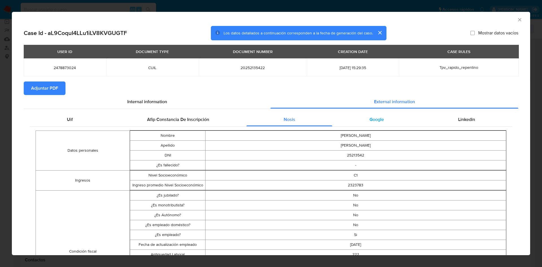
click at [370, 122] on span "Google" at bounding box center [377, 119] width 14 height 6
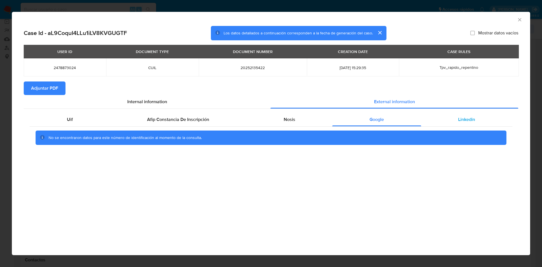
click at [477, 122] on div "Linkedin" at bounding box center [466, 120] width 91 height 14
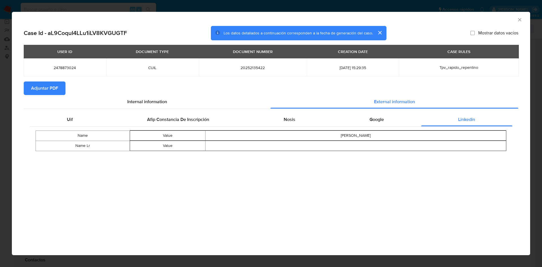
click at [46, 88] on span "Adjuntar PDF" at bounding box center [44, 88] width 27 height 12
click at [518, 19] on icon "Cerrar ventana" at bounding box center [520, 20] width 6 height 6
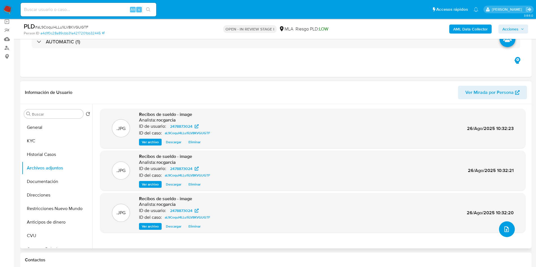
click at [507, 228] on icon "upload-file" at bounding box center [506, 229] width 7 height 7
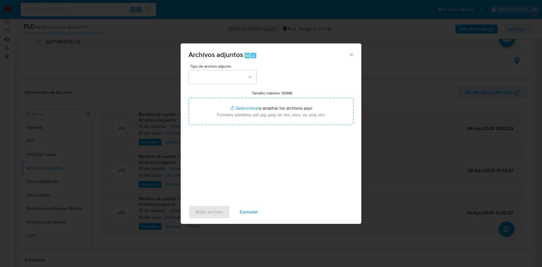
click at [219, 84] on div "Tipo de archivo adjunto Tamaño máximo: 50MB Seleccionar archivos Seleccionar o …" at bounding box center [271, 130] width 165 height 133
click at [219, 78] on button "button" at bounding box center [223, 77] width 68 height 14
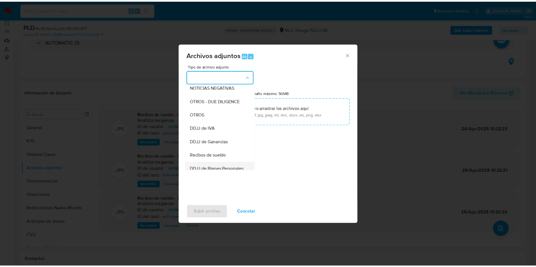
scroll to position [43, 0]
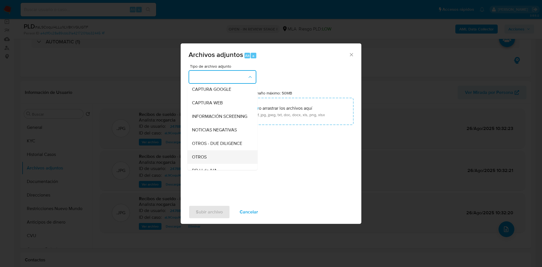
click at [208, 164] on div "OTROS" at bounding box center [221, 158] width 58 height 14
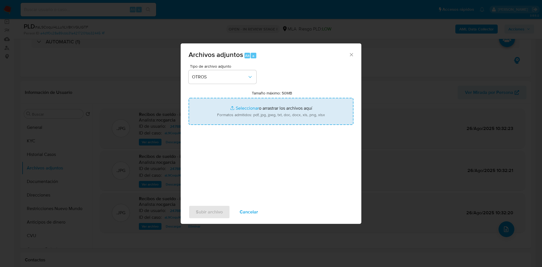
click at [244, 108] on input "Tamaño máximo: 50MB Seleccionar archivos" at bounding box center [271, 111] width 165 height 27
type input "C:\fakepath\Movimientos 2478873024.xlsx"
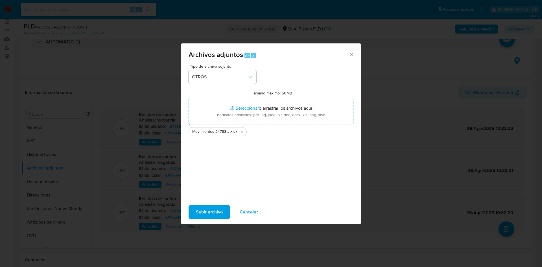
click at [201, 211] on span "Subir archivo" at bounding box center [209, 212] width 27 height 12
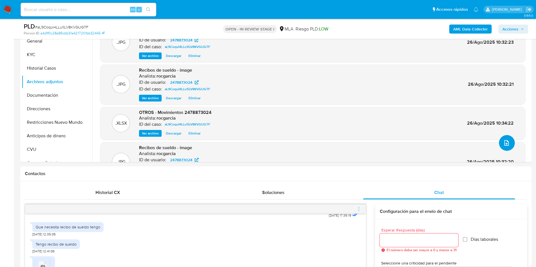
scroll to position [42, 0]
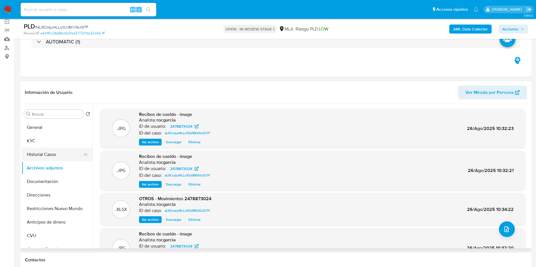
click at [30, 152] on button "Historial Casos" at bounding box center [55, 155] width 66 height 14
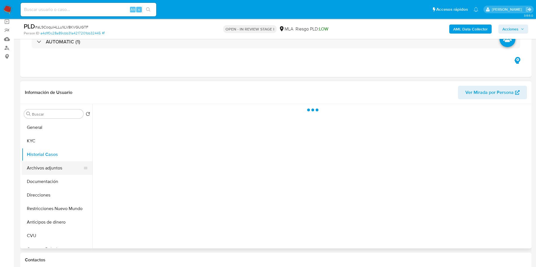
drag, startPoint x: 38, startPoint y: 165, endPoint x: 38, endPoint y: 162, distance: 3.7
click at [38, 165] on button "Archivos adjuntos" at bounding box center [55, 169] width 66 height 14
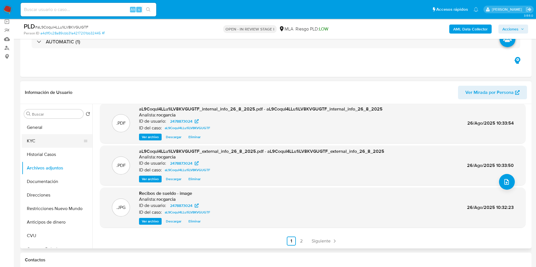
click at [47, 143] on button "KYC" at bounding box center [55, 141] width 66 height 14
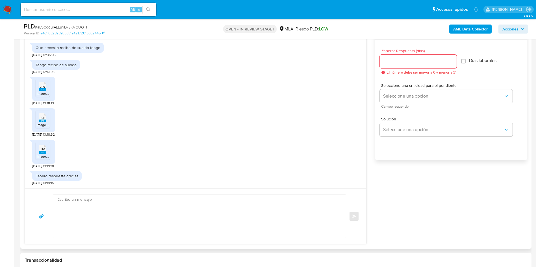
scroll to position [339, 0]
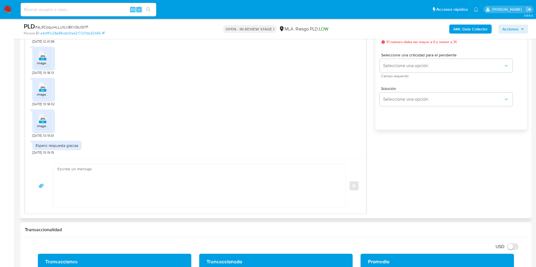
click at [104, 180] on textarea at bounding box center [197, 185] width 281 height 43
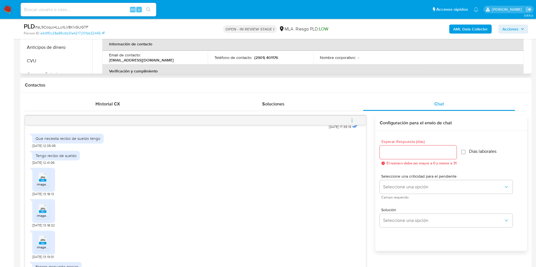
scroll to position [127, 0]
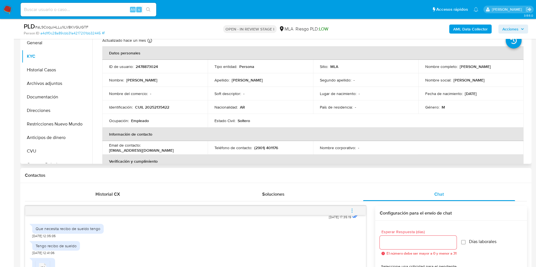
drag, startPoint x: 458, startPoint y: 67, endPoint x: 505, endPoint y: 68, distance: 47.2
click at [505, 68] on div "Nombre completo : Raul Teodoro Martinez" at bounding box center [471, 66] width 92 height 5
copy p "Raul Teodoro Martinez"
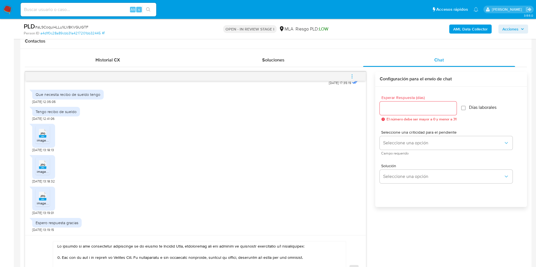
scroll to position [381, 0]
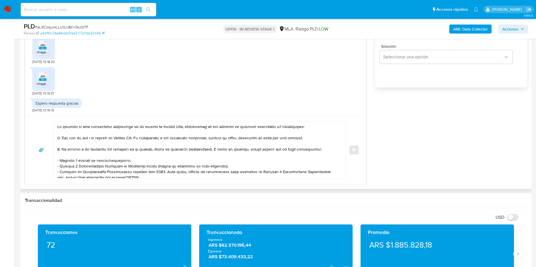
click at [57, 126] on div at bounding box center [198, 150] width 290 height 56
click at [58, 126] on textarea at bounding box center [197, 150] width 281 height 56
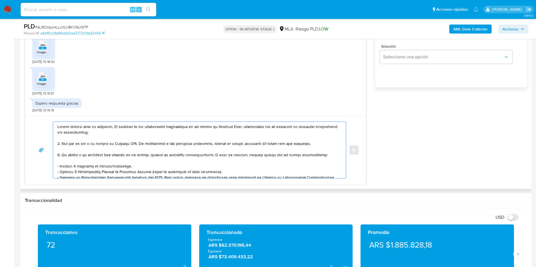
paste textarea "Raul Teodoro Martinez"
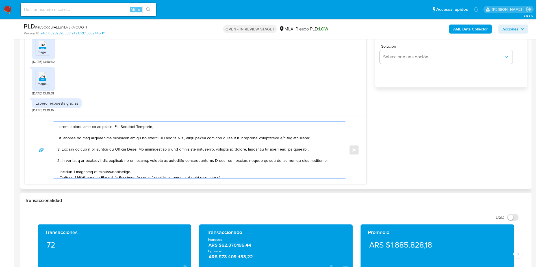
click at [101, 127] on textarea at bounding box center [197, 150] width 281 height 56
click at [107, 125] on textarea at bounding box center [197, 150] width 281 height 56
click at [0, 0] on lt-span "re sp uesta" at bounding box center [0, 0] width 0 height 0
drag, startPoint x: 79, startPoint y: 140, endPoint x: 179, endPoint y: 140, distance: 100.0
click at [179, 140] on textarea at bounding box center [197, 150] width 281 height 56
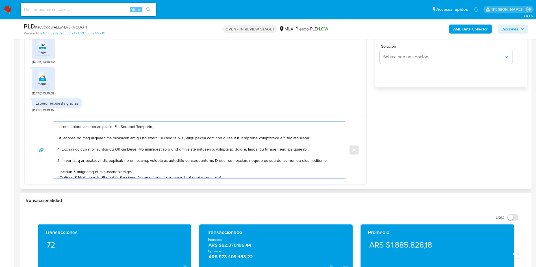
click at [179, 140] on textarea at bounding box center [197, 150] width 281 height 56
drag, startPoint x: 192, startPoint y: 140, endPoint x: 277, endPoint y: 142, distance: 85.0
click at [277, 142] on textarea at bounding box center [197, 150] width 281 height 56
click at [186, 139] on textarea at bounding box center [197, 150] width 281 height 56
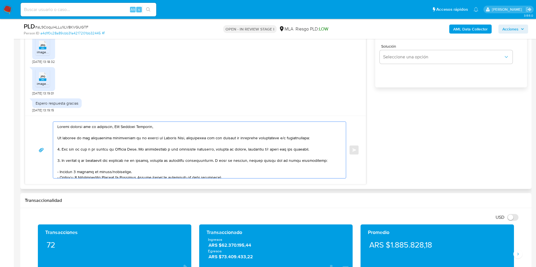
drag, startPoint x: 140, startPoint y: 149, endPoint x: 332, endPoint y: 149, distance: 191.7
click at [332, 149] on textarea at bounding box center [197, 150] width 281 height 56
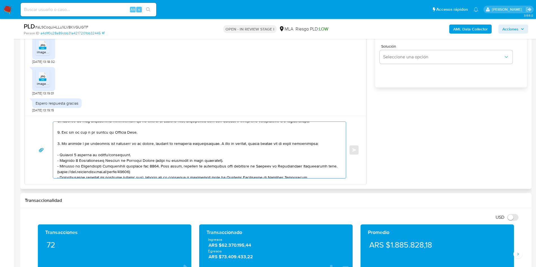
scroll to position [85, 0]
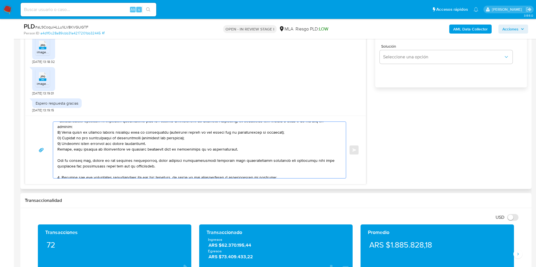
drag, startPoint x: 62, startPoint y: 159, endPoint x: 59, endPoint y: 171, distance: 12.3
click at [59, 171] on textarea at bounding box center [197, 150] width 281 height 56
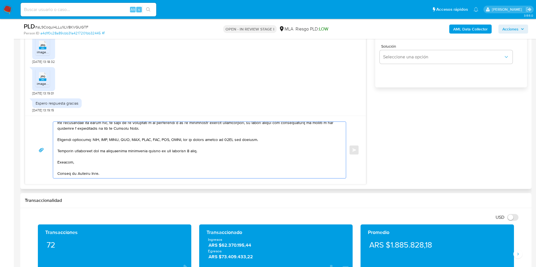
scroll to position [0, 0]
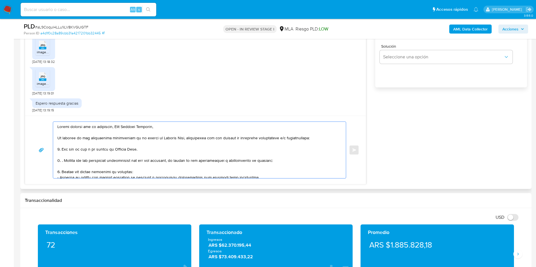
click at [108, 164] on textarea at bounding box center [197, 150] width 281 height 56
paste textarea "- Marcela Silvana Bravo - CUIT 27254636482 (ACTIVIDAD: Venta al por menor en ki…"
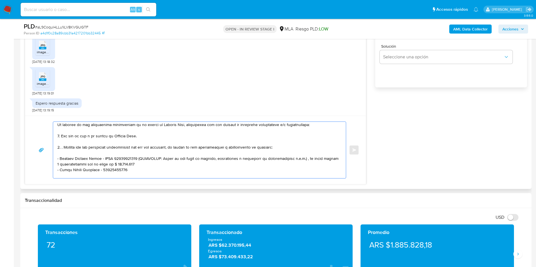
drag, startPoint x: 136, startPoint y: 158, endPoint x: 139, endPoint y: 162, distance: 5.6
click at [139, 162] on textarea at bounding box center [197, 150] width 281 height 56
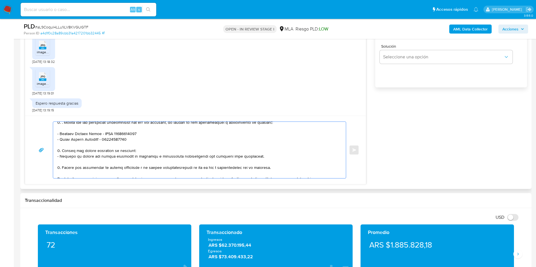
scroll to position [56, 0]
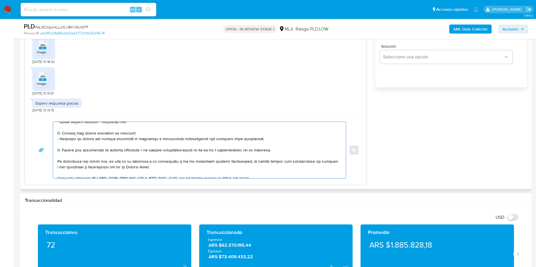
drag, startPoint x: 58, startPoint y: 134, endPoint x: 60, endPoint y: 150, distance: 15.9
click at [60, 150] on textarea at bounding box center [197, 150] width 281 height 56
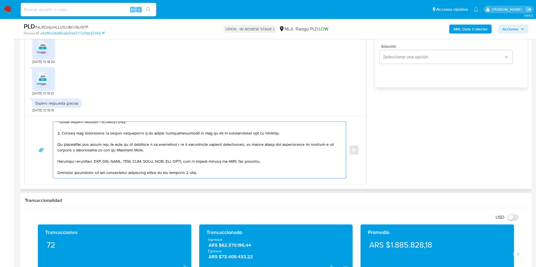
click at [216, 132] on textarea at bounding box center [197, 150] width 281 height 56
click at [214, 134] on textarea at bounding box center [197, 150] width 281 height 56
click at [212, 134] on textarea at bounding box center [197, 150] width 281 height 56
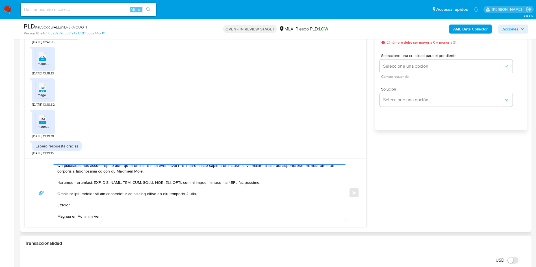
scroll to position [297, 0]
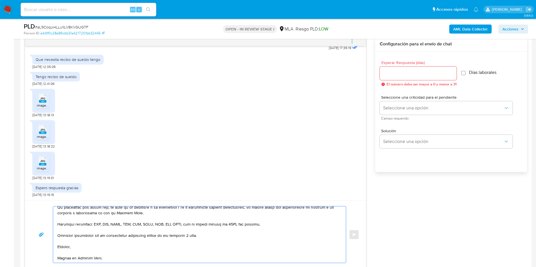
type textarea "Muchas gracias por tu respuesta, Raul Teodoro Martinez, En función de las opera…"
click at [390, 78] on div at bounding box center [418, 74] width 77 height 14
click at [396, 74] on input "Esperar Respuesta (días)" at bounding box center [418, 73] width 77 height 7
type input "3"
drag, startPoint x: 394, startPoint y: 115, endPoint x: 394, endPoint y: 111, distance: 4.0
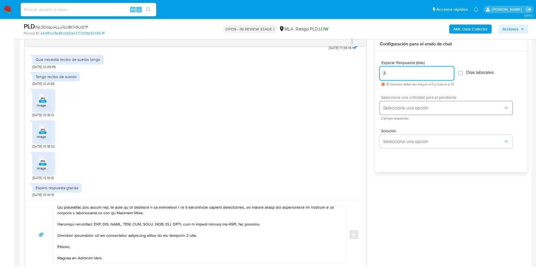
click at [394, 113] on div "Seleccione una criticidad para el pendiente Seleccione una opción Campo requeri…" at bounding box center [446, 107] width 133 height 25
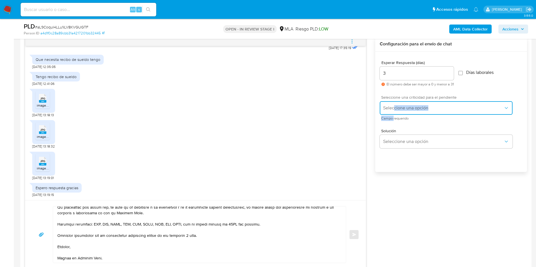
click at [394, 111] on button "Seleccione una opción" at bounding box center [446, 108] width 133 height 14
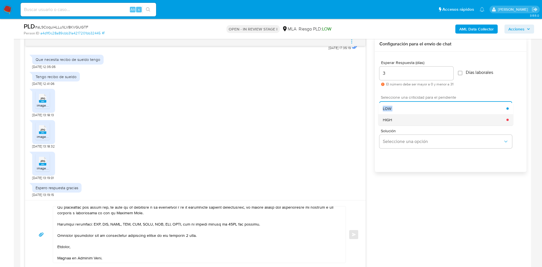
click at [401, 121] on div "HIGH" at bounding box center [445, 119] width 124 height 11
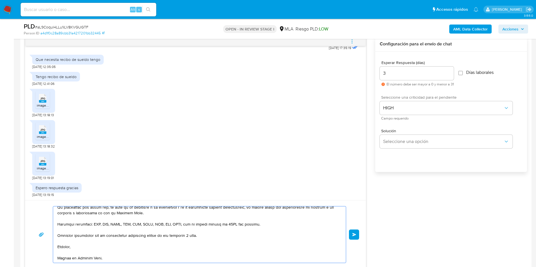
click at [232, 219] on textarea at bounding box center [197, 235] width 281 height 56
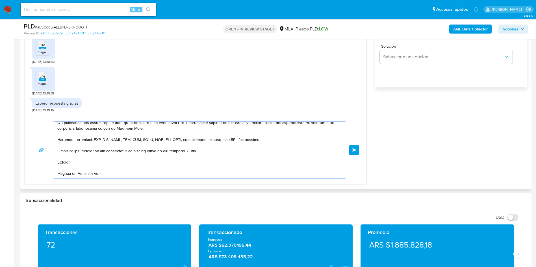
scroll to position [0, 0]
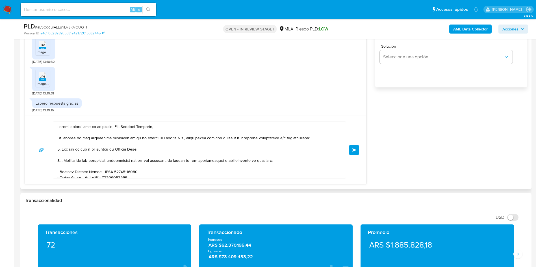
click at [352, 152] on button "Enviar" at bounding box center [354, 150] width 10 height 10
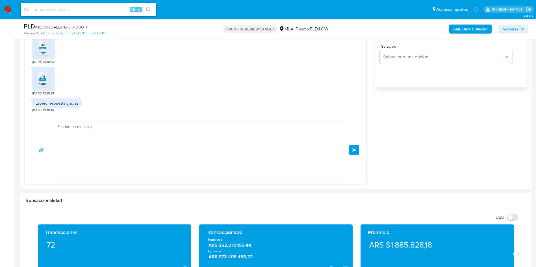
scroll to position [507, 0]
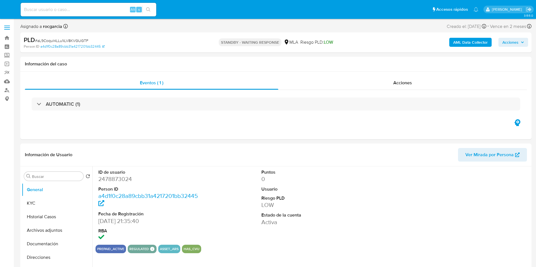
select select "10"
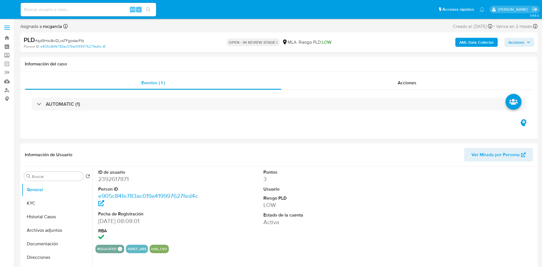
select select "10"
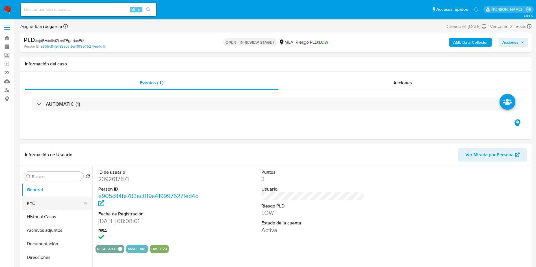
click at [40, 202] on button "KYC" at bounding box center [55, 204] width 66 height 14
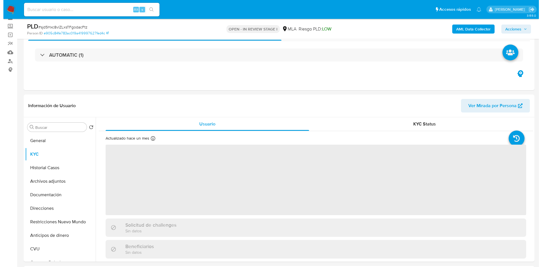
scroll to position [42, 0]
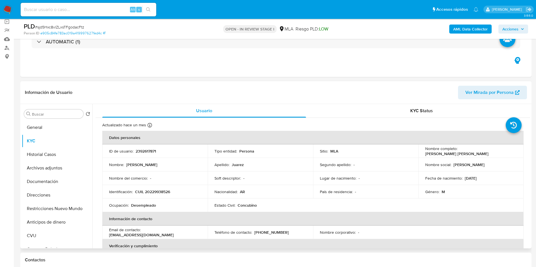
click at [161, 191] on p "CUIL 20229938526" at bounding box center [152, 191] width 35 height 5
copy p "20229938526"
click at [165, 189] on p "CUIL 20229938526" at bounding box center [152, 191] width 35 height 5
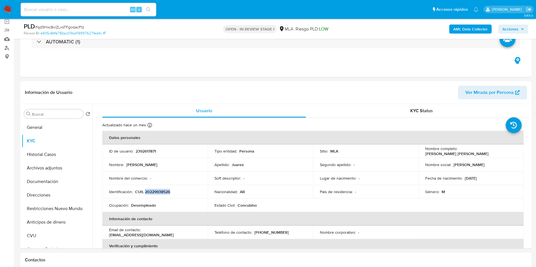
copy p "20229938526"
click at [140, 150] on p "2392617871" at bounding box center [146, 151] width 20 height 5
copy p "2392617871"
click at [35, 165] on button "Archivos adjuntos" at bounding box center [55, 169] width 66 height 14
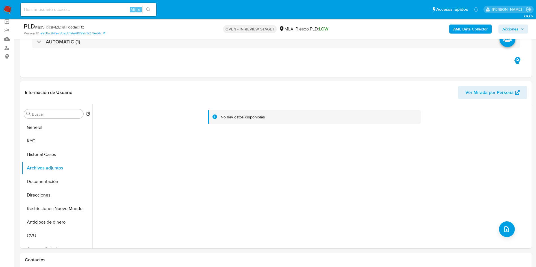
click at [463, 30] on b "AML Data Collector" at bounding box center [470, 29] width 34 height 9
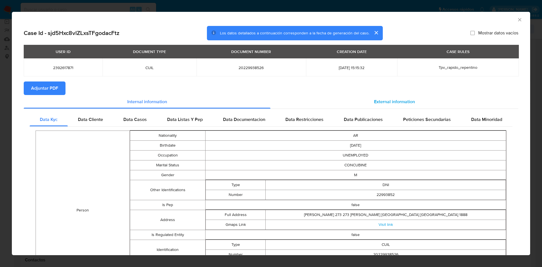
click at [368, 101] on div "External information" at bounding box center [395, 102] width 248 height 14
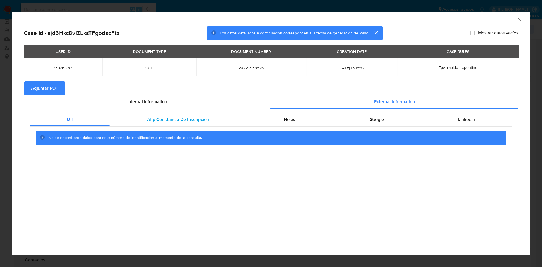
click at [189, 114] on div "Afip Constancia De Inscripción" at bounding box center [178, 120] width 136 height 14
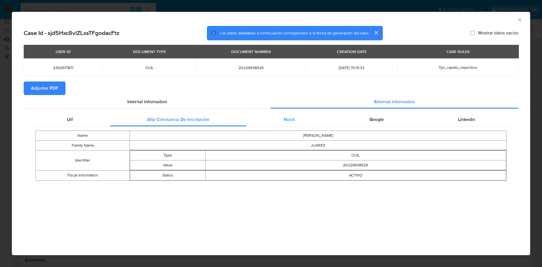
click at [298, 119] on div "Nosis" at bounding box center [290, 120] width 86 height 14
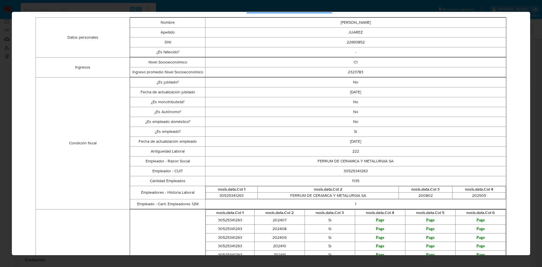
scroll to position [0, 0]
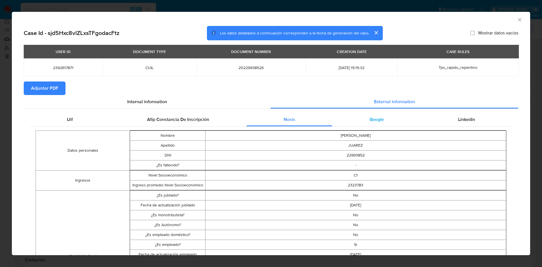
drag, startPoint x: 372, startPoint y: 121, endPoint x: 386, endPoint y: 121, distance: 14.1
click at [372, 121] on span "Google" at bounding box center [377, 119] width 14 height 6
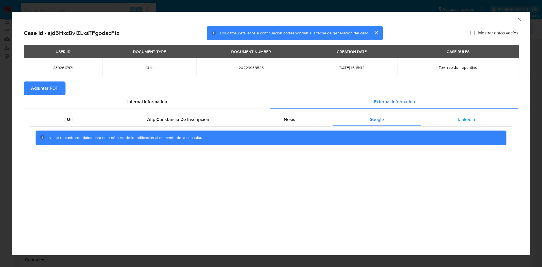
click at [448, 117] on div "Linkedin" at bounding box center [466, 120] width 91 height 14
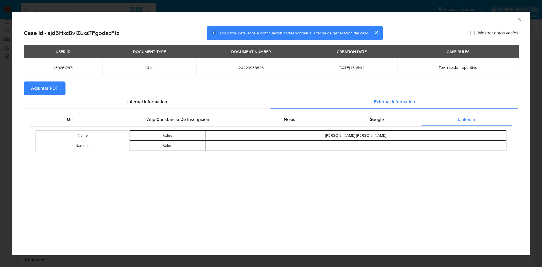
click at [47, 86] on span "Adjuntar PDF" at bounding box center [44, 88] width 27 height 12
click at [522, 19] on icon "Cerrar ventana" at bounding box center [520, 20] width 6 height 6
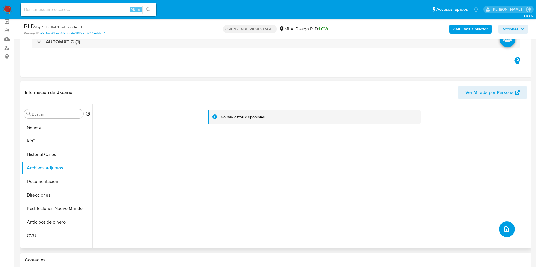
click at [499, 227] on button "upload-file" at bounding box center [507, 230] width 16 height 16
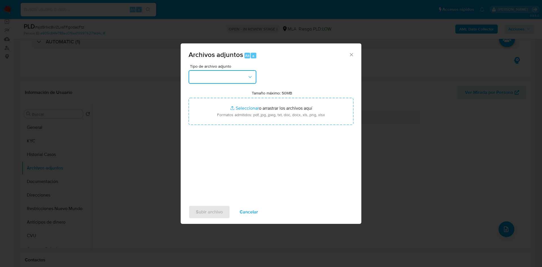
click at [206, 71] on button "button" at bounding box center [223, 77] width 68 height 14
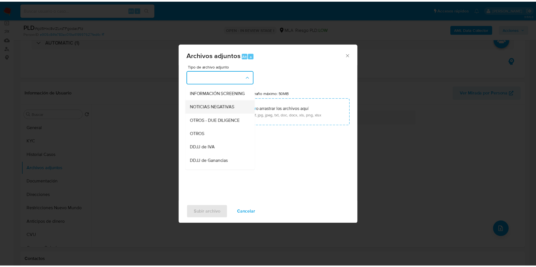
scroll to position [85, 0]
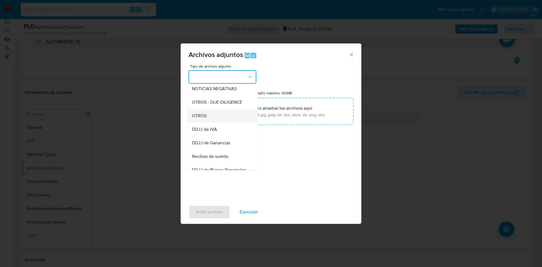
click at [209, 123] on div "OTROS" at bounding box center [221, 116] width 58 height 14
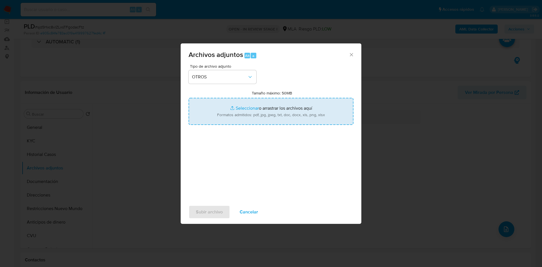
click at [238, 104] on input "Tamaño máximo: 50MB Seleccionar archivos" at bounding box center [271, 111] width 165 height 27
type input "C:\fakepath\Movimientos 2392617871.xlsx"
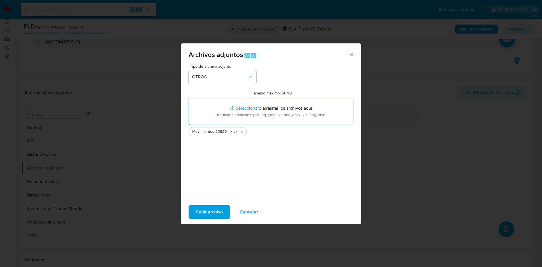
click at [217, 211] on span "Subir archivo" at bounding box center [209, 212] width 27 height 12
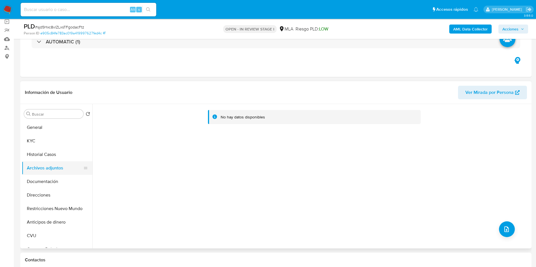
drag, startPoint x: 53, startPoint y: 161, endPoint x: 50, endPoint y: 169, distance: 8.6
click at [53, 160] on button "Historial Casos" at bounding box center [57, 155] width 71 height 14
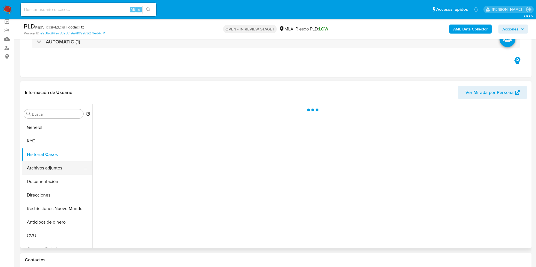
click at [50, 170] on button "Archivos adjuntos" at bounding box center [55, 169] width 66 height 14
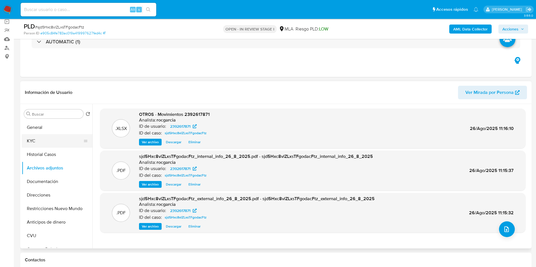
click at [46, 139] on button "KYC" at bounding box center [55, 141] width 66 height 14
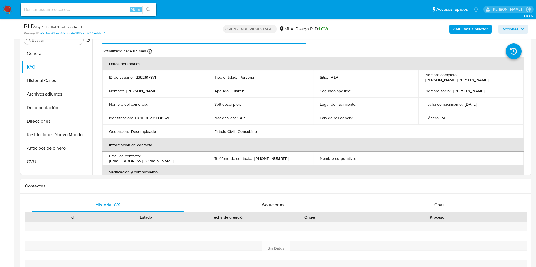
scroll to position [254, 0]
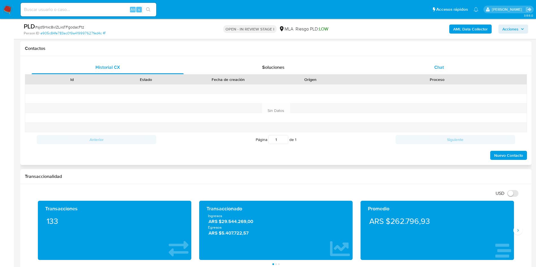
drag, startPoint x: 442, startPoint y: 66, endPoint x: 411, endPoint y: 74, distance: 32.5
click at [442, 66] on span "Chat" at bounding box center [439, 67] width 10 height 6
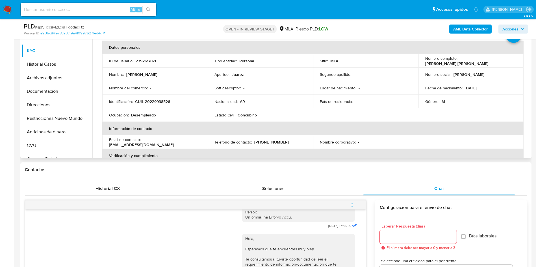
scroll to position [85, 0]
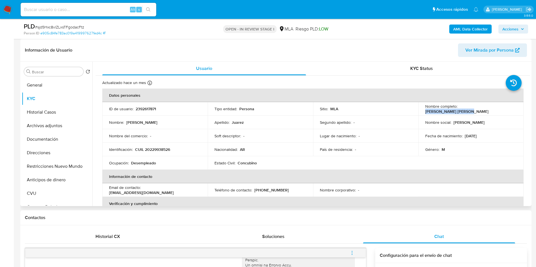
drag, startPoint x: 457, startPoint y: 109, endPoint x: 508, endPoint y: 107, distance: 50.6
click at [508, 107] on div "Nombre completo : Cristian Dario Juarez" at bounding box center [471, 109] width 92 height 10
copy p "Cristian Dario Juarez"
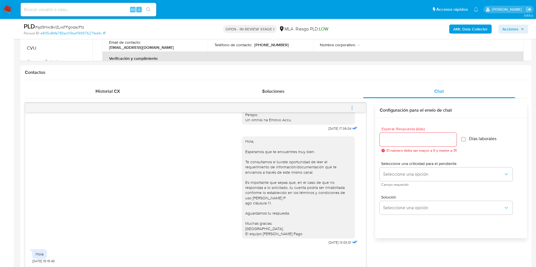
scroll to position [424, 0]
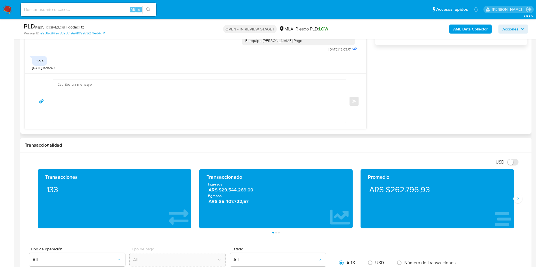
click at [106, 121] on textarea at bounding box center [197, 101] width 281 height 43
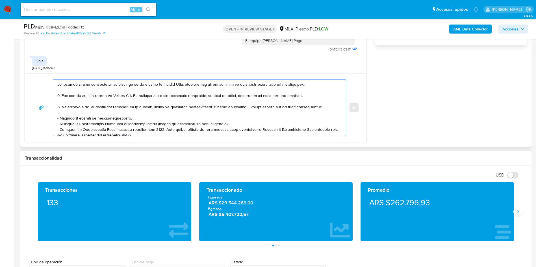
click at [57, 84] on textarea at bounding box center [197, 108] width 281 height 56
paste textarea "Cristian Dario Juarez"
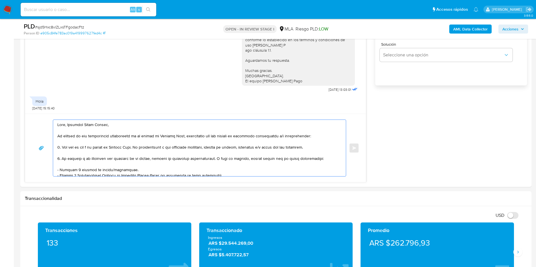
scroll to position [381, 0]
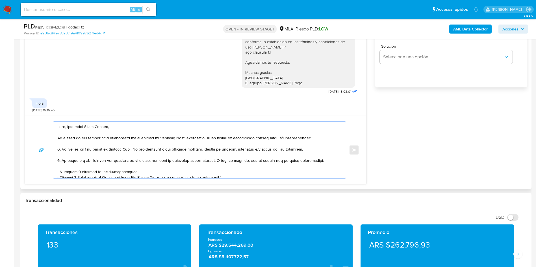
click at [84, 150] on textarea at bounding box center [197, 150] width 281 height 56
click at [88, 151] on textarea at bounding box center [197, 150] width 281 height 56
drag, startPoint x: 139, startPoint y: 151, endPoint x: 322, endPoint y: 151, distance: 183.5
click at [322, 151] on textarea at bounding box center [197, 150] width 281 height 56
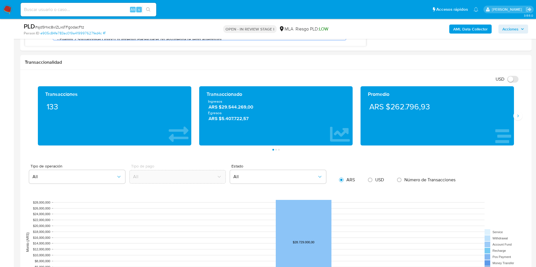
scroll to position [424, 0]
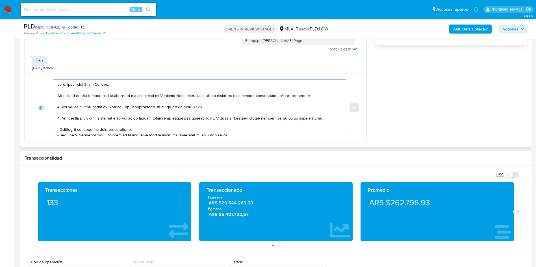
click at [155, 108] on textarea at bounding box center [197, 108] width 281 height 56
click at [0, 0] on lt-span "principalm en te" at bounding box center [0, 0] width 0 height 0
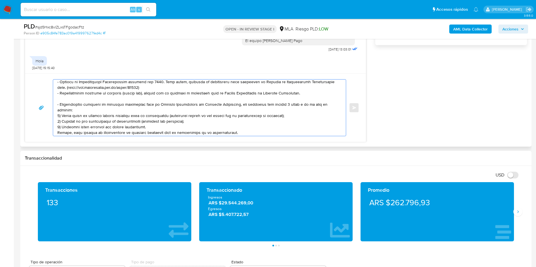
scroll to position [85, 0]
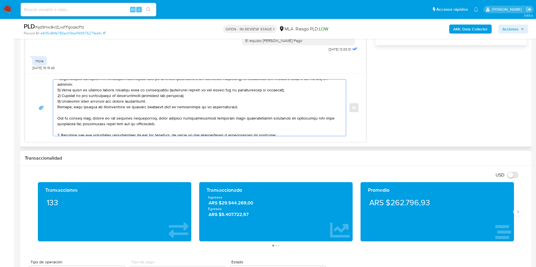
drag, startPoint x: 108, startPoint y: 86, endPoint x: 248, endPoint y: 105, distance: 141.6
click at [249, 104] on textarea at bounding box center [197, 108] width 281 height 56
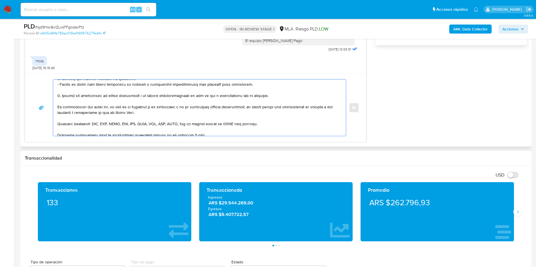
scroll to position [23, 0]
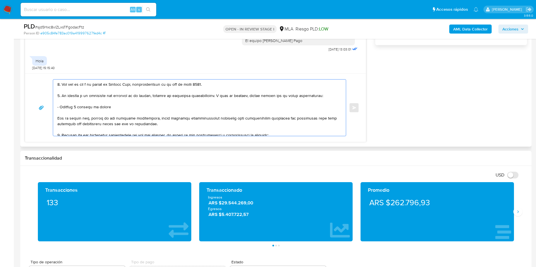
drag, startPoint x: 91, startPoint y: 118, endPoint x: 156, endPoint y: 119, distance: 65.2
click at [156, 119] on textarea at bounding box center [197, 108] width 281 height 56
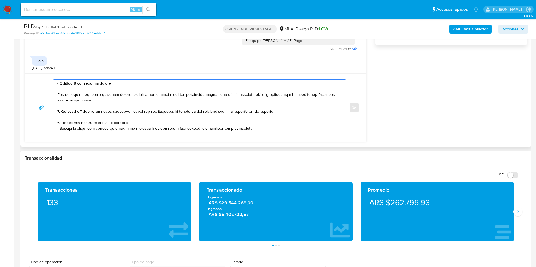
scroll to position [65, 0]
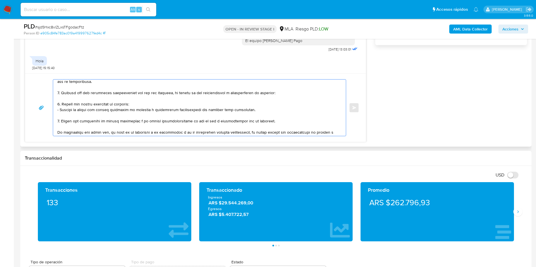
click at [94, 101] on textarea at bounding box center [197, 108] width 281 height 56
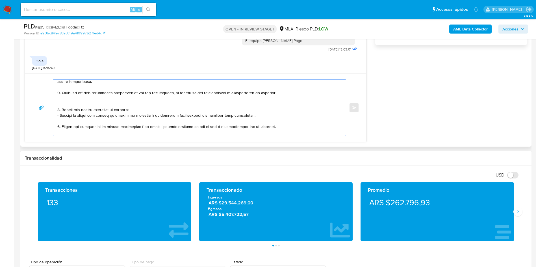
paste textarea "- Lumiere Automoviles Sa - CUIL 30712504648 (ACTIVIDAD: Venta de vehículos auto…"
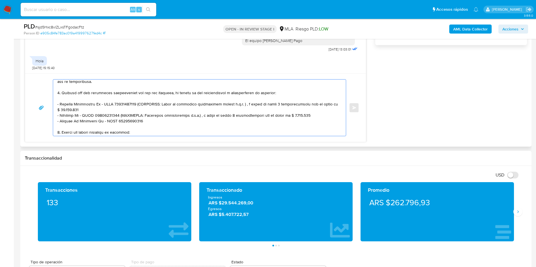
drag, startPoint x: 137, startPoint y: 105, endPoint x: 141, endPoint y: 109, distance: 5.4
click at [141, 109] on textarea at bounding box center [197, 108] width 281 height 56
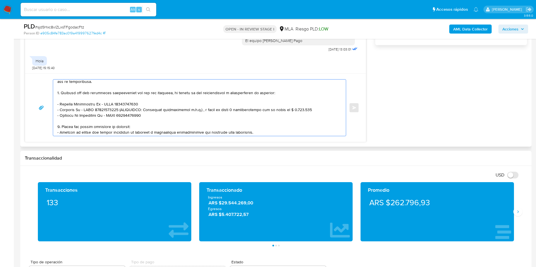
drag, startPoint x: 117, startPoint y: 110, endPoint x: 311, endPoint y: 110, distance: 194.0
click at [311, 110] on textarea at bounding box center [197, 108] width 281 height 56
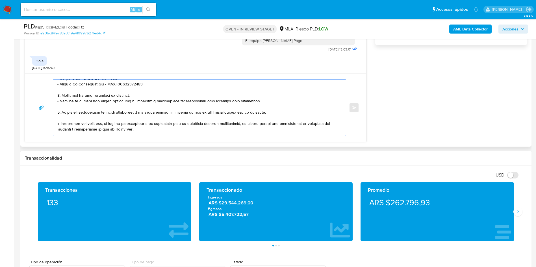
scroll to position [107, 0]
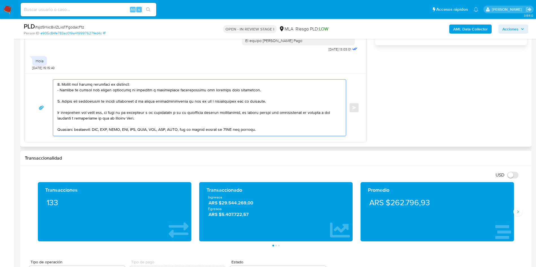
drag, startPoint x: 61, startPoint y: 85, endPoint x: 63, endPoint y: 103, distance: 17.3
click at [63, 103] on textarea at bounding box center [197, 108] width 281 height 56
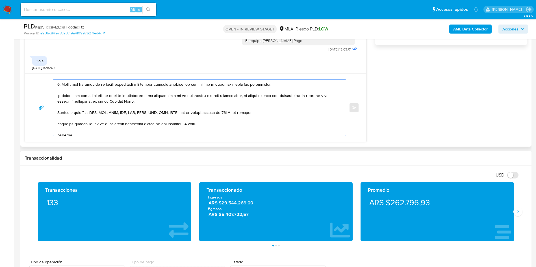
scroll to position [90, 0]
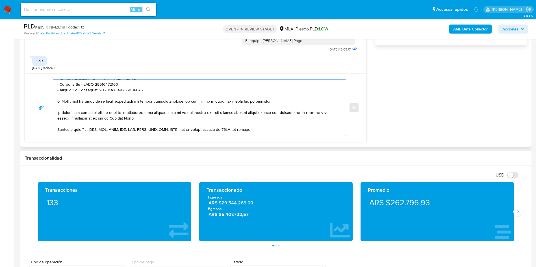
click at [211, 104] on textarea at bounding box center [197, 108] width 281 height 56
click at [212, 102] on textarea at bounding box center [197, 108] width 281 height 56
click at [192, 115] on textarea at bounding box center [197, 108] width 281 height 56
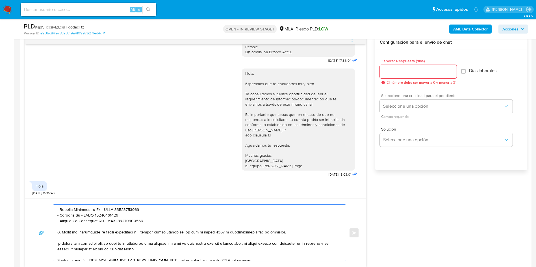
scroll to position [297, 0]
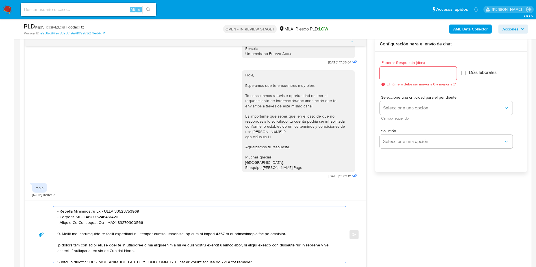
type textarea "Hola, Cristian Dario Juarez, En función de las operaciones registradas en tu cu…"
click at [400, 72] on input "Esperar Respuesta (días)" at bounding box center [418, 73] width 77 height 7
type input "0"
type input "3"
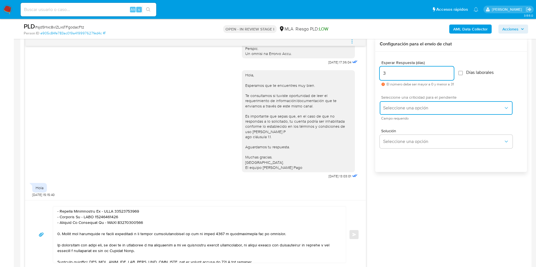
click at [387, 104] on button "Seleccione una opción" at bounding box center [446, 108] width 133 height 14
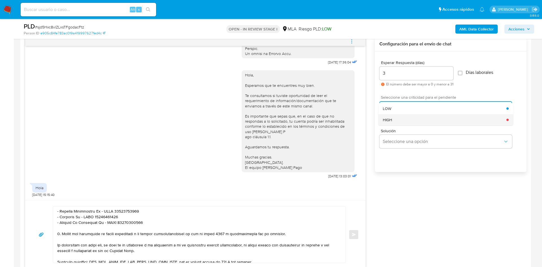
click at [393, 124] on div "HIGH" at bounding box center [445, 119] width 124 height 11
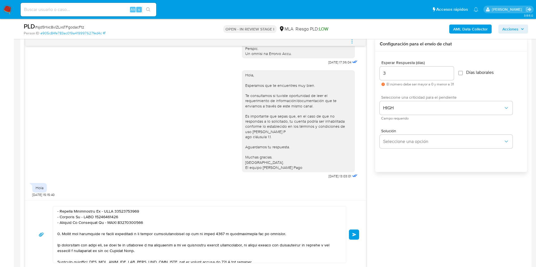
click at [355, 238] on button "Enviar" at bounding box center [354, 235] width 10 height 10
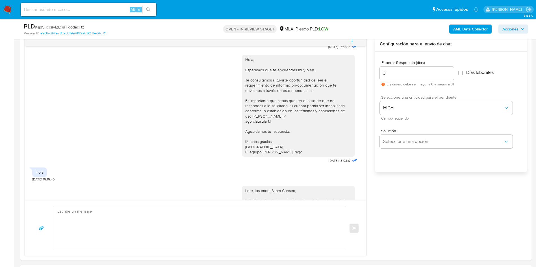
scroll to position [559, 0]
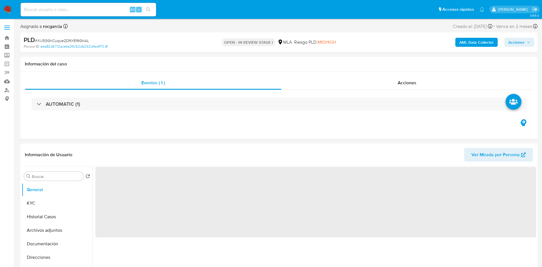
select select "10"
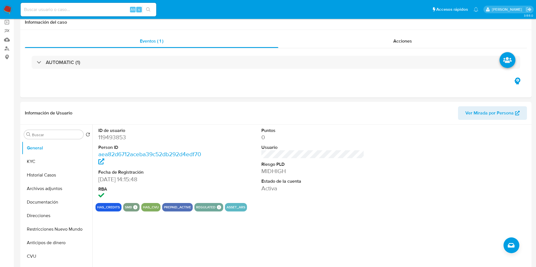
scroll to position [169, 0]
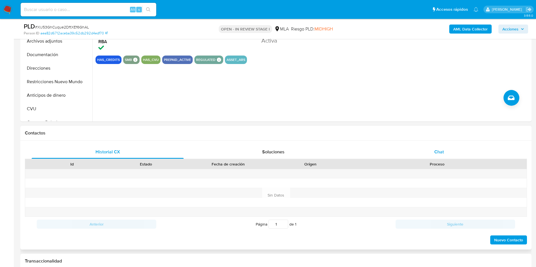
click at [448, 150] on div "Chat" at bounding box center [439, 152] width 152 height 14
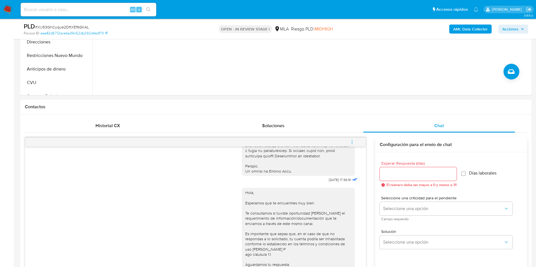
scroll to position [85, 0]
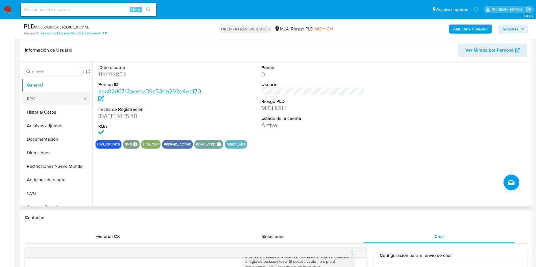
click at [46, 103] on button "KYC" at bounding box center [55, 99] width 66 height 14
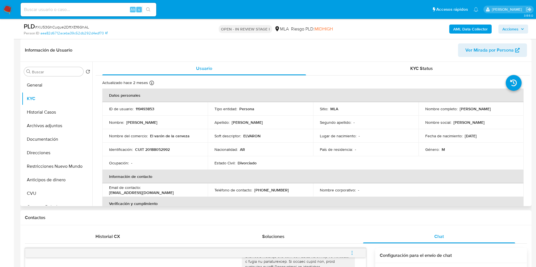
scroll to position [281, 0]
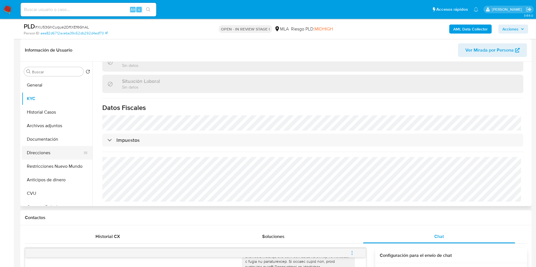
click at [51, 152] on button "Direcciones" at bounding box center [55, 153] width 66 height 14
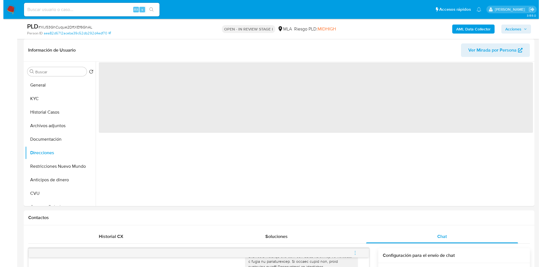
scroll to position [0, 0]
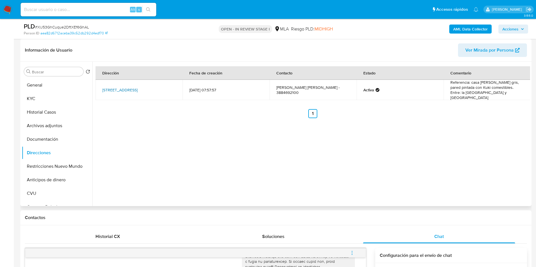
click at [117, 87] on link "[STREET_ADDRESS]" at bounding box center [119, 90] width 35 height 6
click at [46, 99] on button "KYC" at bounding box center [55, 99] width 66 height 14
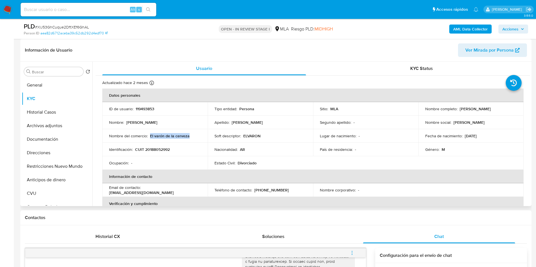
drag, startPoint x: 150, startPoint y: 137, endPoint x: 191, endPoint y: 135, distance: 40.4
click at [191, 135] on div "Nombre del comercio : El varón de la cerveza" at bounding box center [155, 136] width 92 height 5
copy p "El varón de la cerveza"
click at [472, 30] on b "AML Data Collector" at bounding box center [470, 29] width 34 height 9
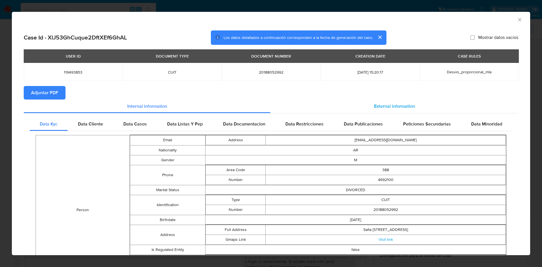
click at [398, 105] on span "External information" at bounding box center [394, 106] width 41 height 6
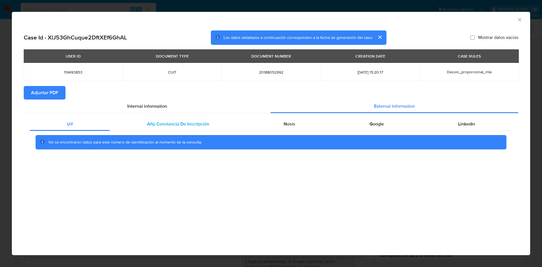
click at [199, 127] on span "Afip Constancia De Inscripción" at bounding box center [178, 124] width 62 height 6
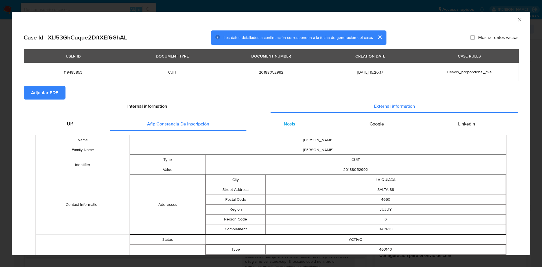
click at [288, 126] on span "Nosis" at bounding box center [290, 124] width 12 height 6
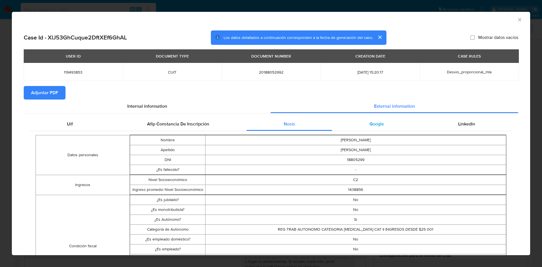
click at [390, 127] on div "Google" at bounding box center [376, 124] width 89 height 14
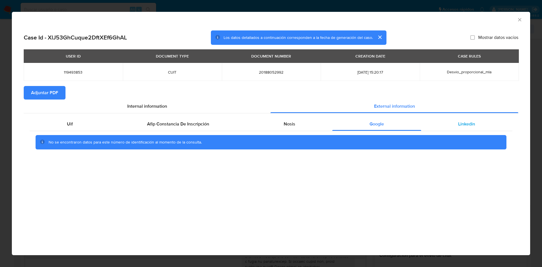
click at [459, 121] on span "Linkedin" at bounding box center [466, 124] width 17 height 6
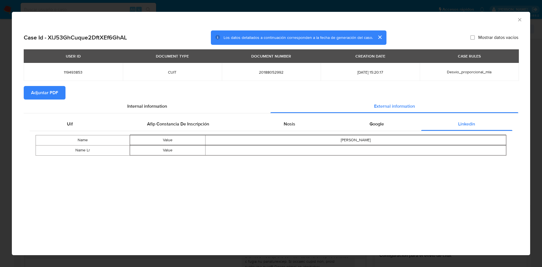
click at [54, 97] on span "Adjuntar PDF" at bounding box center [44, 93] width 27 height 12
click at [522, 20] on icon "Cerrar ventana" at bounding box center [520, 20] width 6 height 6
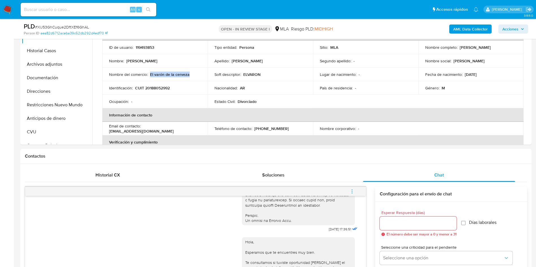
scroll to position [127, 0]
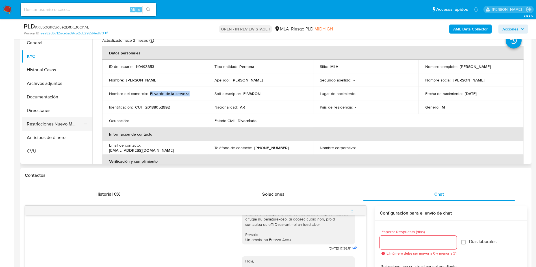
click at [48, 129] on button "Restricciones Nuevo Mundo" at bounding box center [55, 124] width 66 height 14
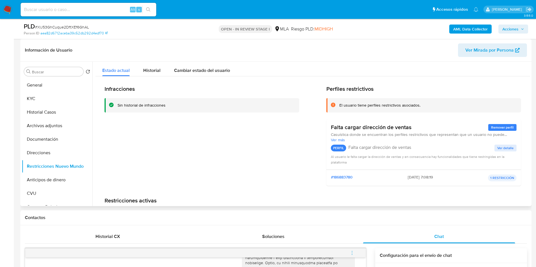
scroll to position [0, 0]
click at [36, 87] on button "General" at bounding box center [55, 86] width 66 height 14
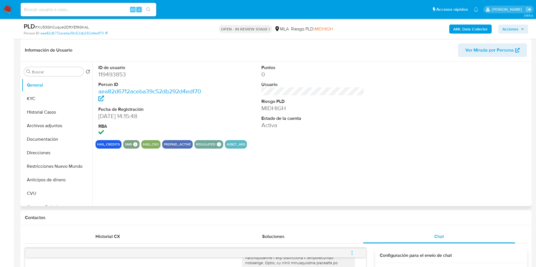
click at [119, 77] on dd "119493853" at bounding box center [149, 75] width 103 height 8
copy dd "119493853"
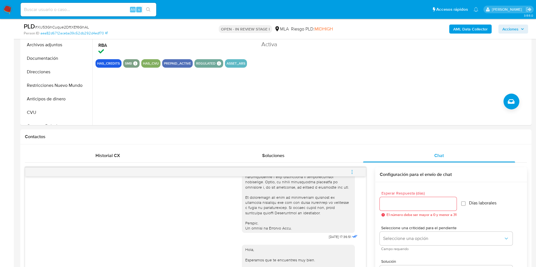
scroll to position [212, 0]
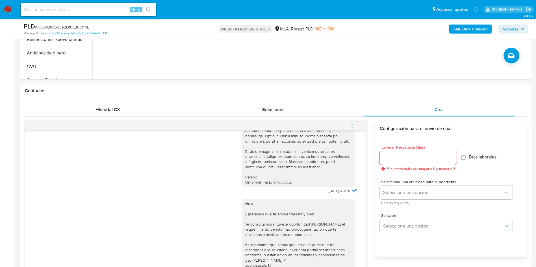
click at [357, 125] on button "menu-action" at bounding box center [352, 126] width 19 height 14
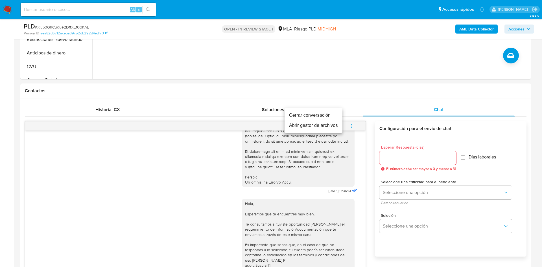
click at [329, 118] on li "Cerrar conversación" at bounding box center [314, 115] width 58 height 10
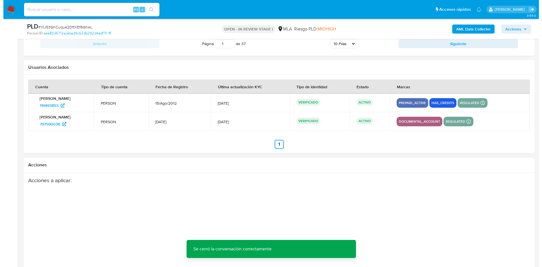
scroll to position [1012, 0]
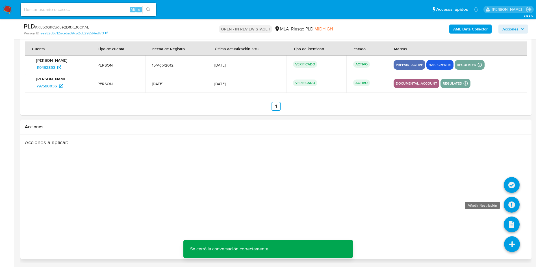
click at [512, 206] on icon at bounding box center [511, 205] width 16 height 16
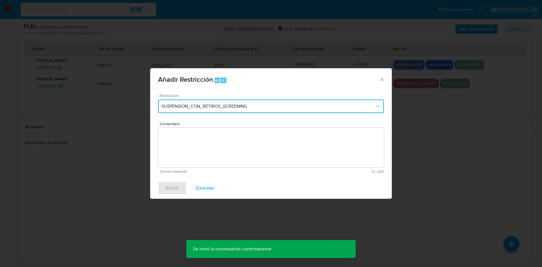
click at [200, 107] on span "SUSPENSION_CON_RETIROS_SCREENING" at bounding box center [268, 107] width 213 height 6
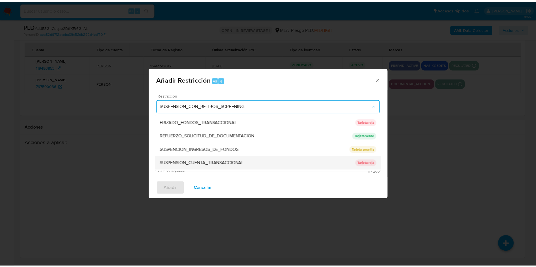
scroll to position [120, 0]
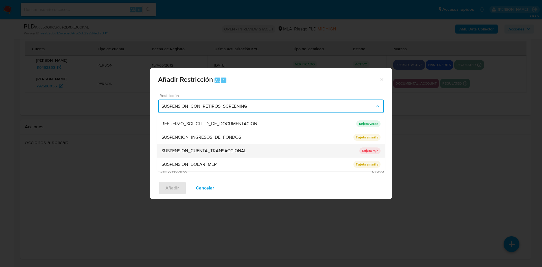
click at [215, 153] on span "SUSPENSION_CUENTA_TRANSACCIONAL" at bounding box center [204, 151] width 85 height 6
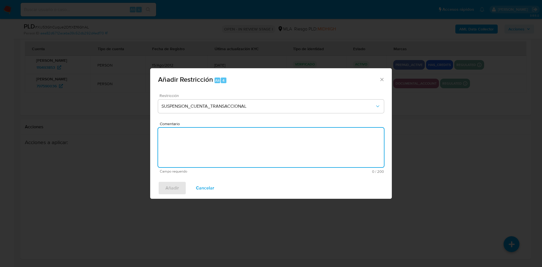
click at [215, 153] on textarea "Comentario" at bounding box center [271, 148] width 226 height 40
type textarea "AML"
click at [164, 183] on button "Añadir" at bounding box center [172, 189] width 28 height 14
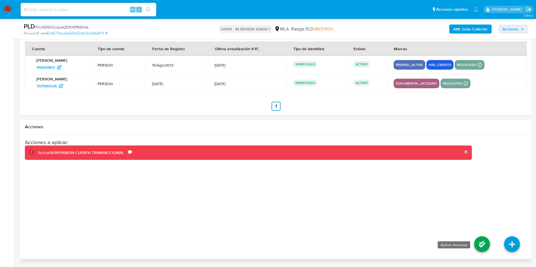
click at [486, 242] on icon at bounding box center [482, 245] width 16 height 16
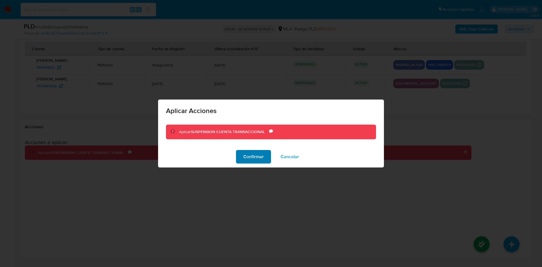
click at [249, 159] on span "Confirmar" at bounding box center [253, 157] width 20 height 12
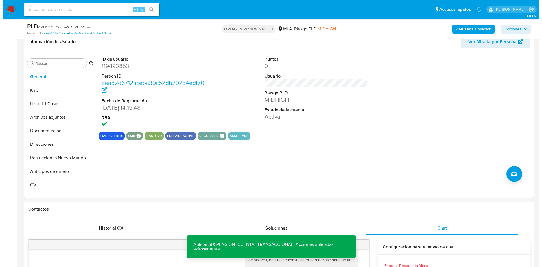
scroll to position [80, 0]
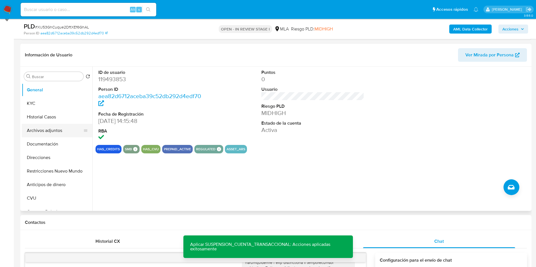
click at [29, 130] on button "Archivos adjuntos" at bounding box center [55, 131] width 66 height 14
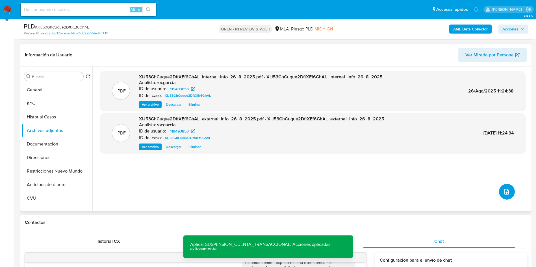
click at [503, 190] on icon "upload-file" at bounding box center [506, 192] width 7 height 7
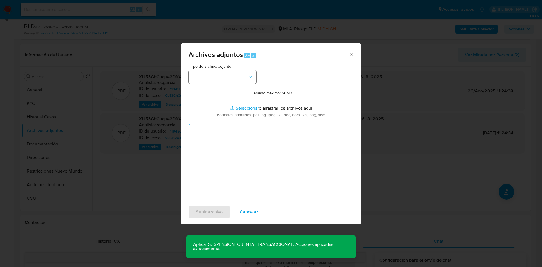
click at [216, 75] on div "Tipo de archivo adjunto" at bounding box center [223, 73] width 68 height 19
click at [218, 75] on button "button" at bounding box center [223, 77] width 68 height 14
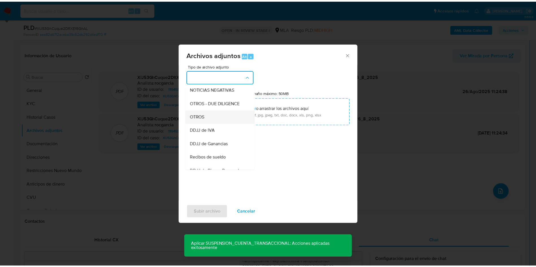
scroll to position [85, 0]
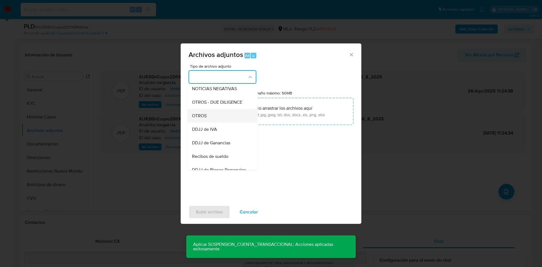
click at [218, 123] on div "OTROS" at bounding box center [221, 116] width 58 height 14
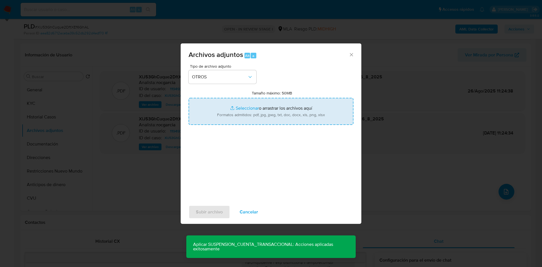
click at [239, 106] on input "Tamaño máximo: 50MB Seleccionar archivos" at bounding box center [271, 111] width 165 height 27
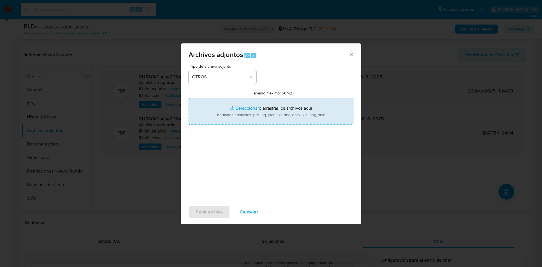
type input "C:\fakepath\Movimientos 119493853.xlsx"
click at [244, 109] on input "Tamaño máximo: 50MB Seleccionar archivos" at bounding box center [271, 111] width 165 height 27
type input "C:\fakepath\Caselog XlJ53GhCuque2DftXEf6GhAL - 119493853.docx"
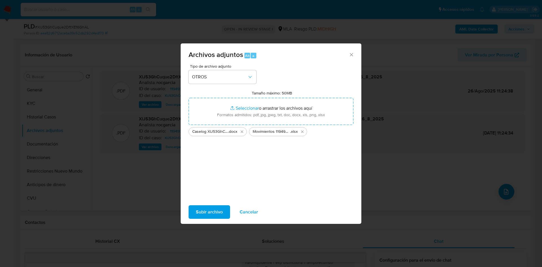
click at [219, 208] on span "Subir archivo" at bounding box center [209, 212] width 27 height 12
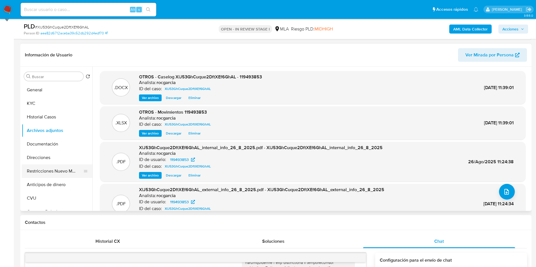
click at [44, 174] on button "Restricciones Nuevo Mundo" at bounding box center [55, 172] width 66 height 14
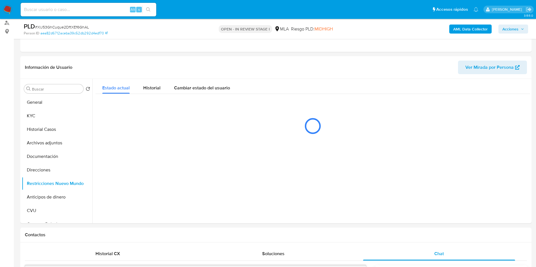
scroll to position [80, 0]
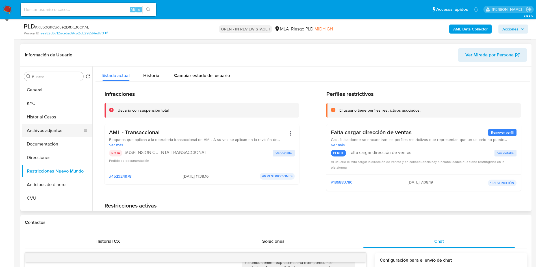
click at [43, 132] on button "Archivos adjuntos" at bounding box center [55, 131] width 66 height 14
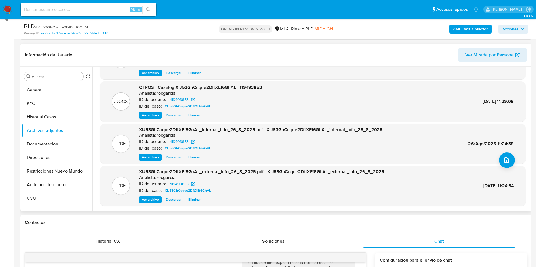
scroll to position [0, 0]
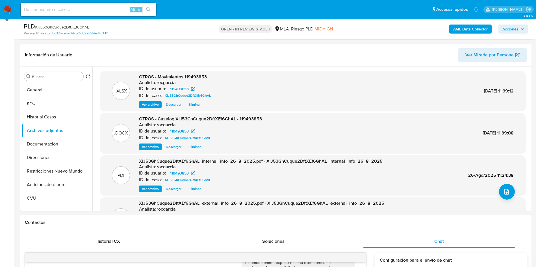
click at [507, 28] on span "Acciones" at bounding box center [510, 29] width 16 height 9
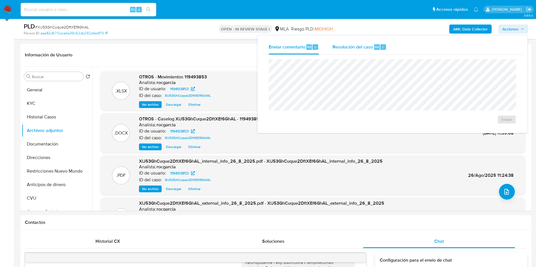
click at [347, 50] on span "Resolución del caso" at bounding box center [352, 46] width 40 height 6
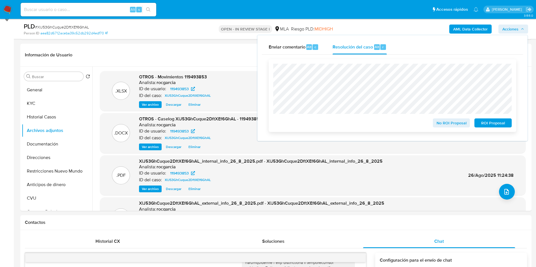
click at [490, 122] on span "ROI Proposal" at bounding box center [492, 123] width 29 height 8
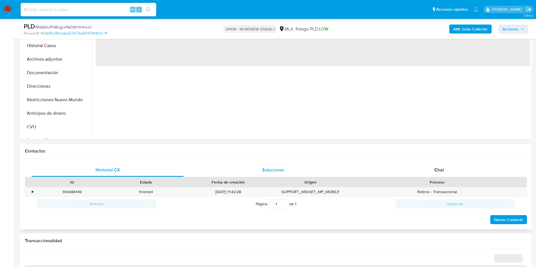
scroll to position [169, 0]
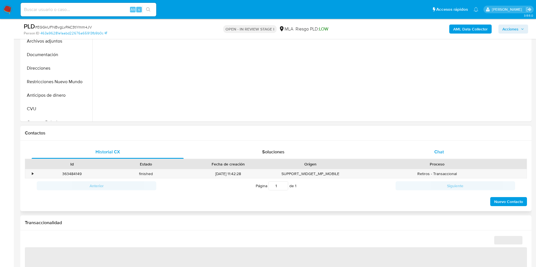
click at [434, 153] on span "Chat" at bounding box center [439, 152] width 10 height 6
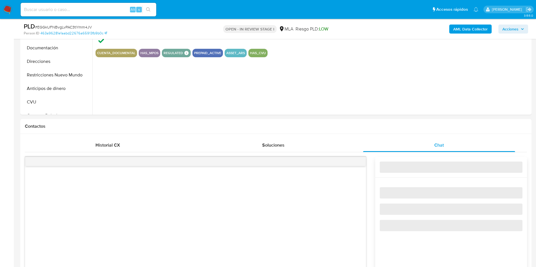
scroll to position [297, 0]
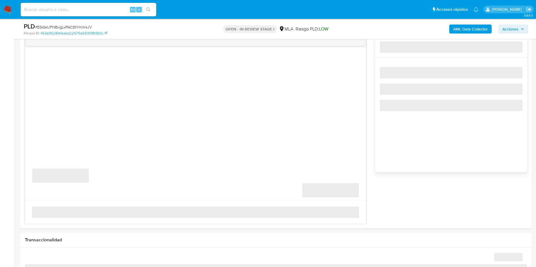
select select "10"
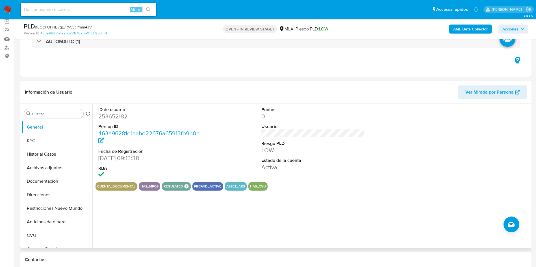
scroll to position [42, 0]
click at [31, 147] on button "KYC" at bounding box center [55, 141] width 66 height 14
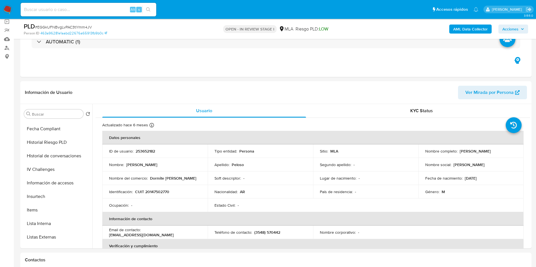
scroll to position [212, 0]
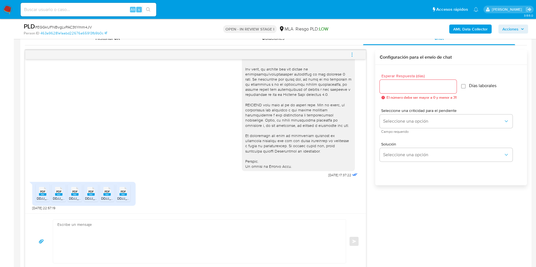
scroll to position [297, 0]
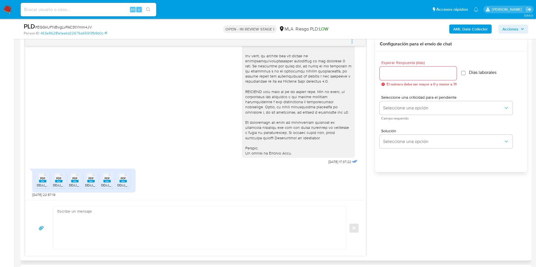
click at [43, 177] on span "PDF" at bounding box center [42, 179] width 5 height 4
click at [58, 183] on rect at bounding box center [58, 181] width 7 height 3
drag, startPoint x: 77, startPoint y: 188, endPoint x: 82, endPoint y: 189, distance: 5.5
click at [77, 188] on span "DDJJ_Mensual_11187635.pdf" at bounding box center [90, 185] width 43 height 5
click at [94, 186] on span "DDJJ_Mensual_10951549.pdf" at bounding box center [107, 185] width 45 height 5
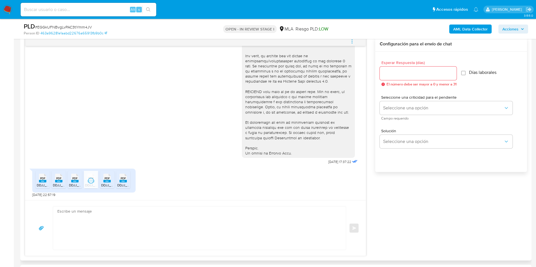
click at [102, 188] on span "DDJJ_Mensual_11558990.pdf" at bounding box center [123, 185] width 45 height 5
click at [121, 187] on span "DDJJ_Mensual_11063286.pdf" at bounding box center [139, 185] width 45 height 5
